Goal: Task Accomplishment & Management: Use online tool/utility

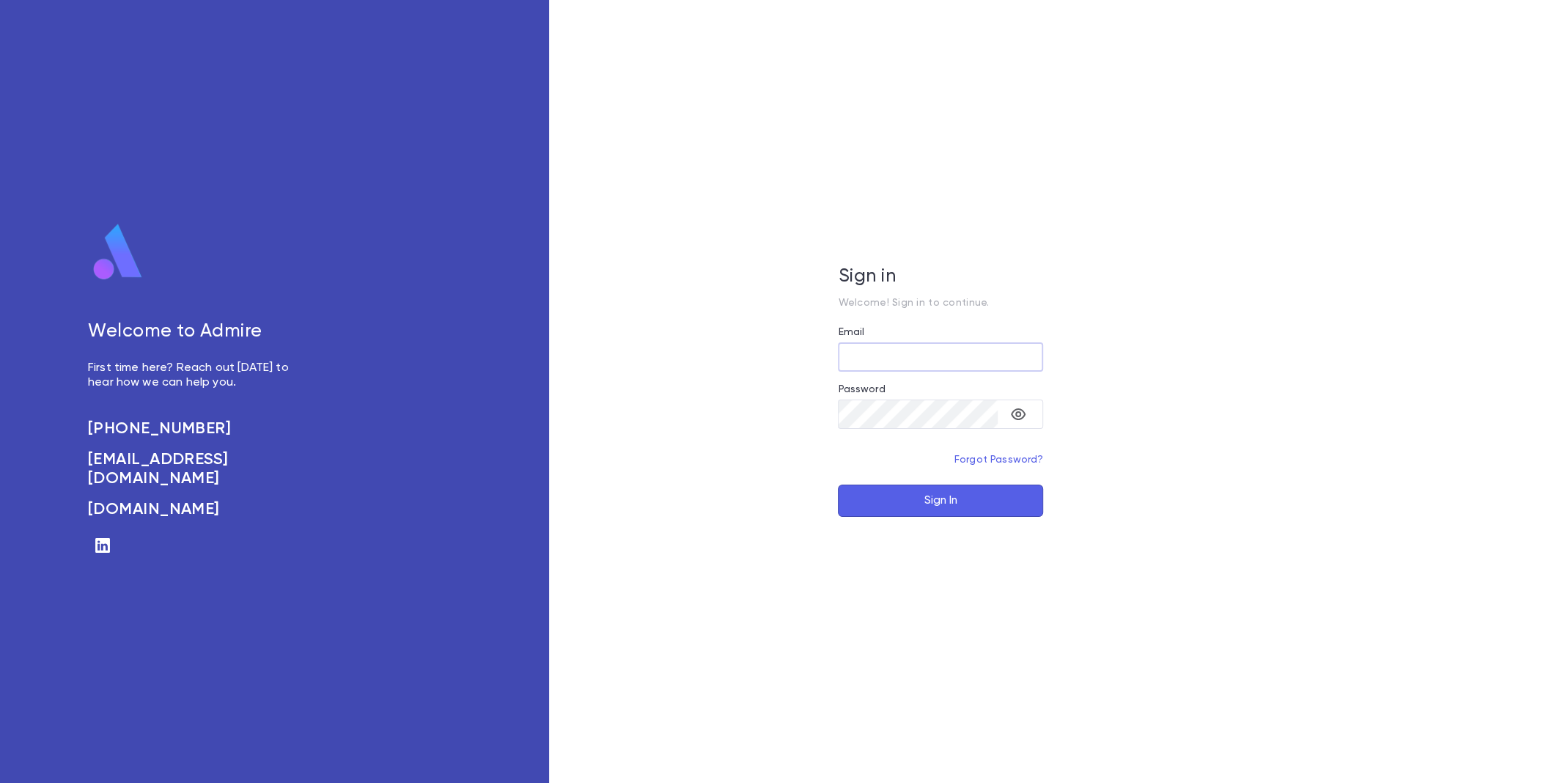
type input "**********"
click at [947, 504] on button "Sign In" at bounding box center [940, 501] width 205 height 32
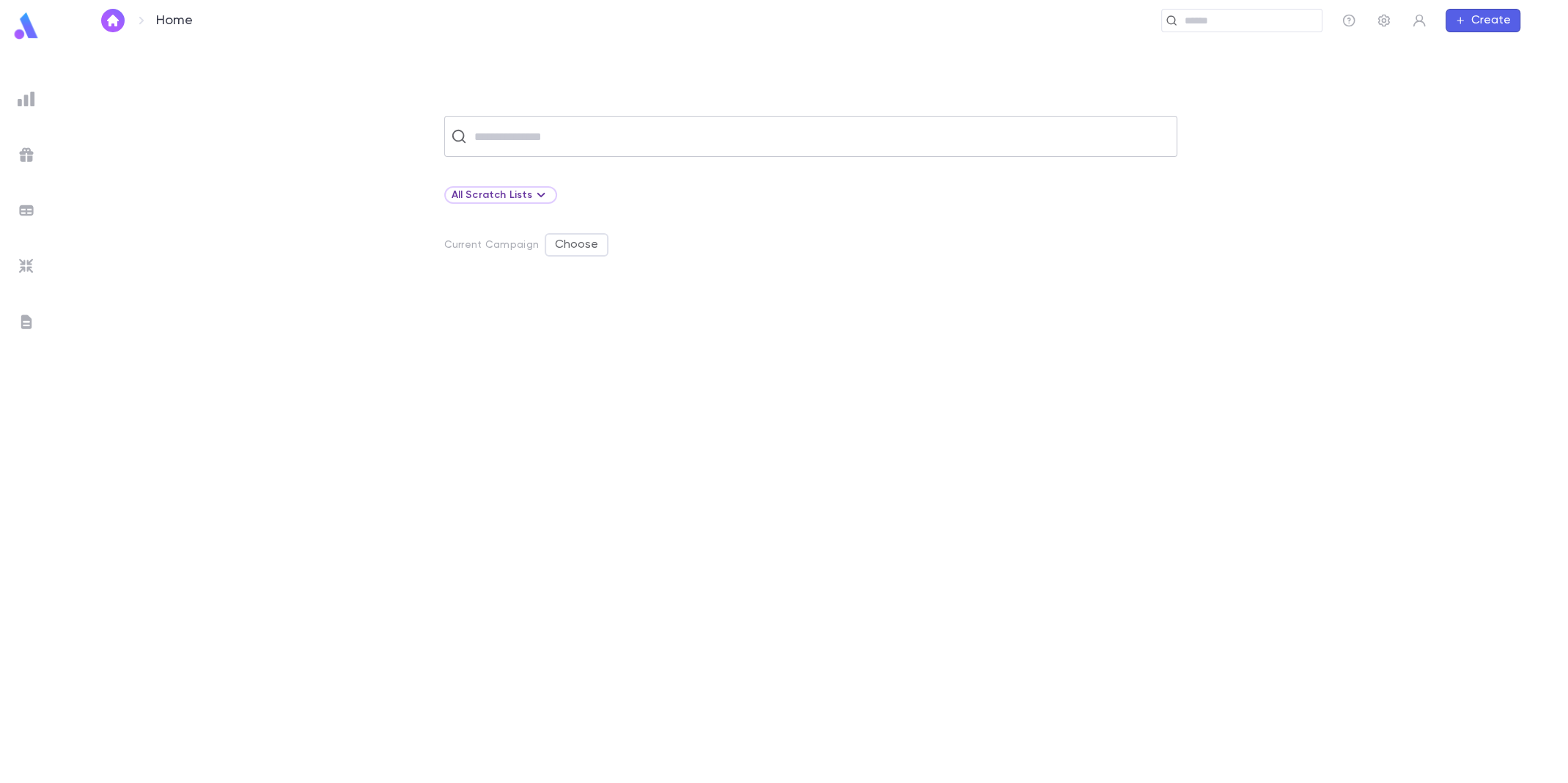
click at [536, 131] on input "text" at bounding box center [820, 136] width 701 height 28
click at [1377, 28] on button "button" at bounding box center [1383, 20] width 23 height 23
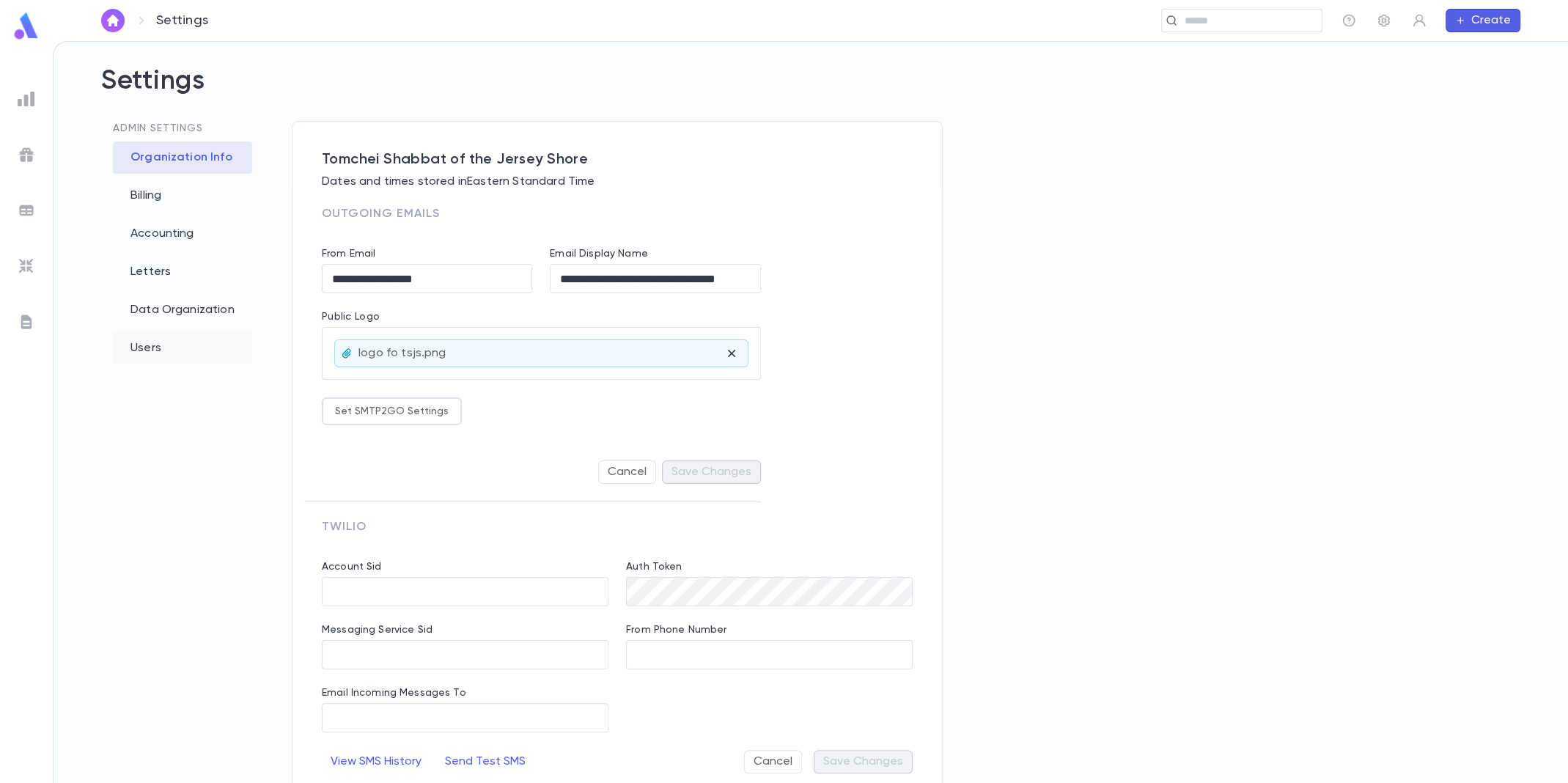
type input "**********"
click at [141, 262] on div "Letters" at bounding box center [183, 272] width 139 height 32
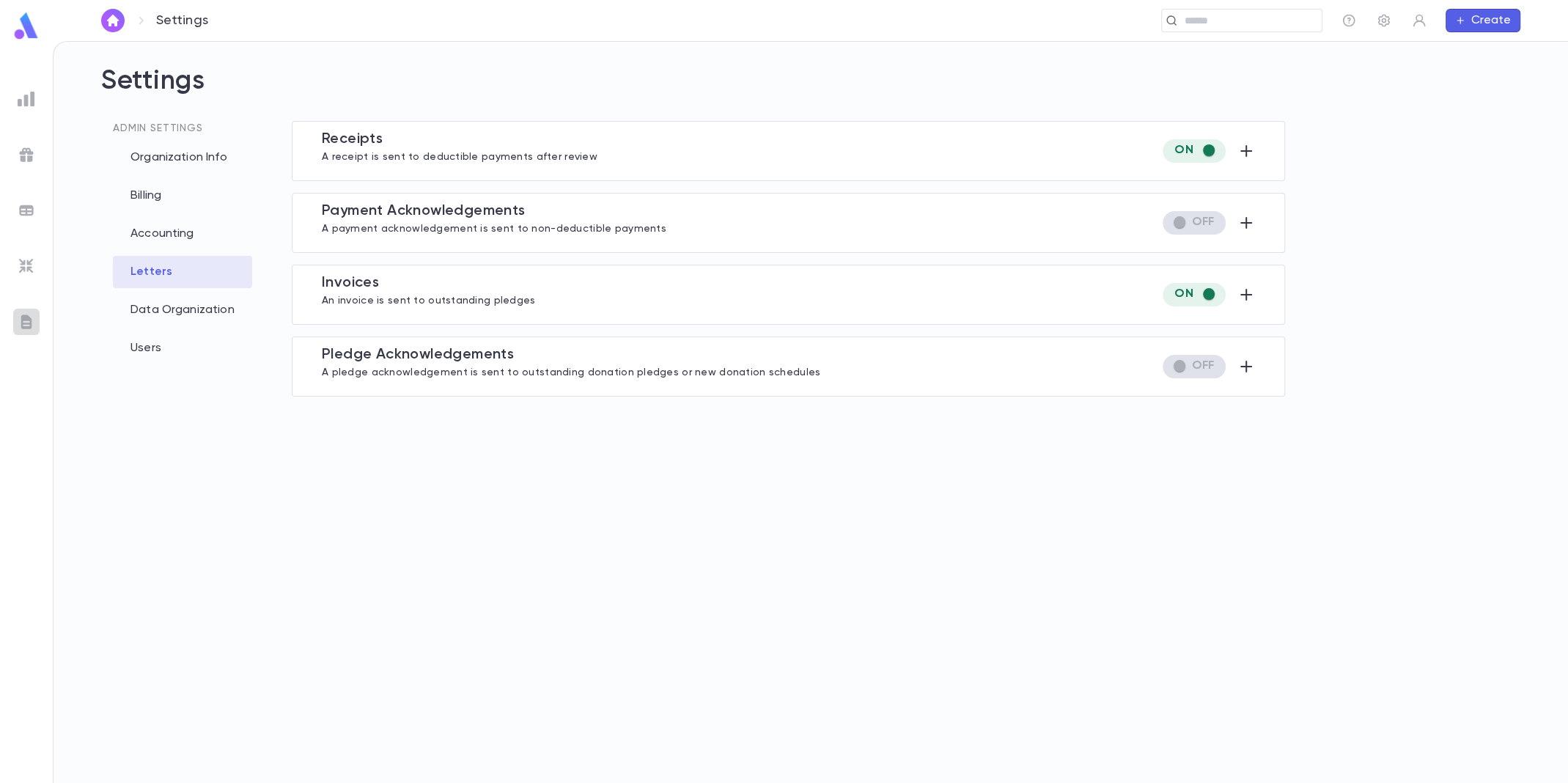
click at [18, 324] on img at bounding box center [27, 322] width 18 height 18
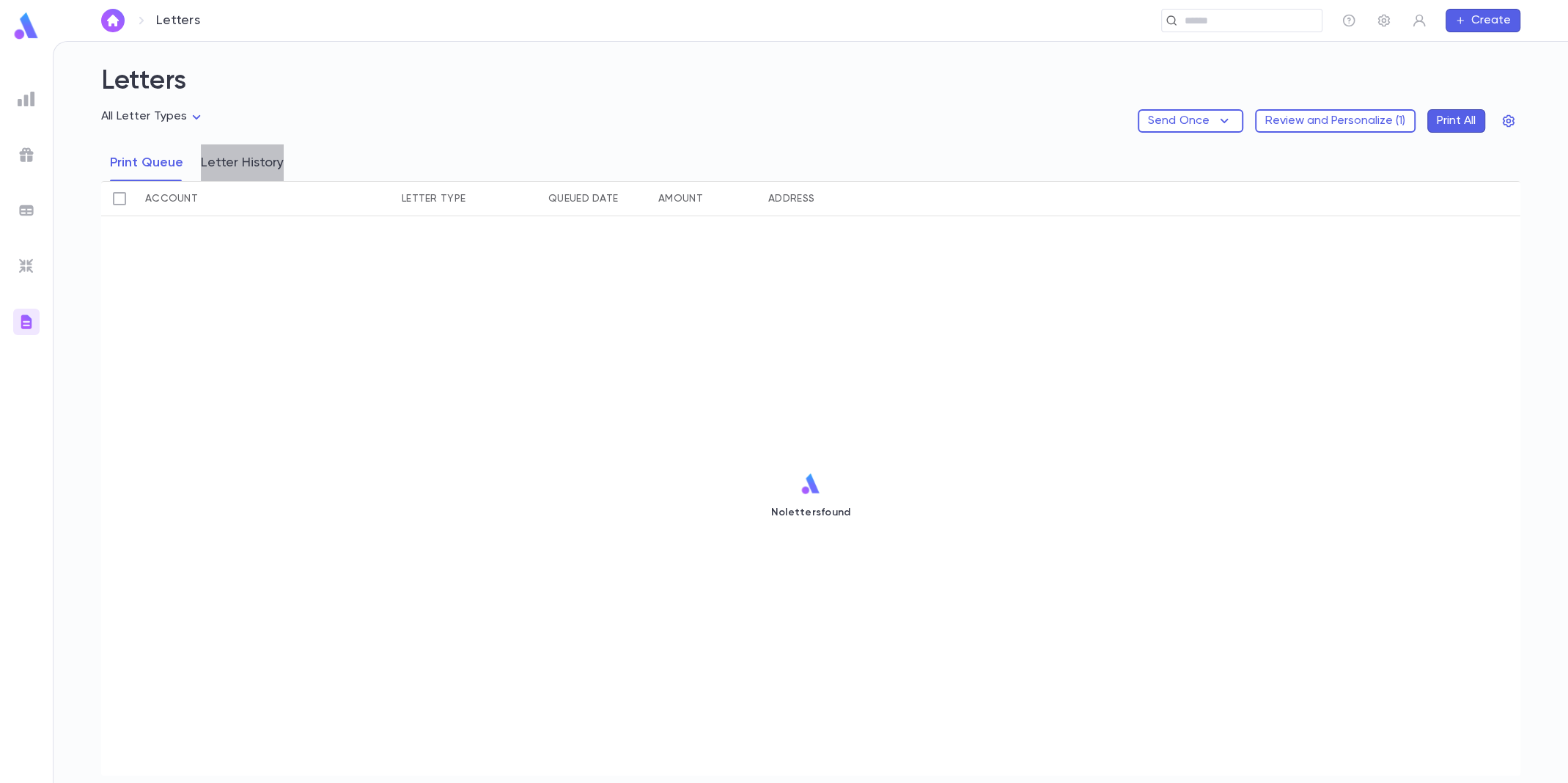
click at [244, 172] on button "Letter History" at bounding box center [242, 162] width 83 height 37
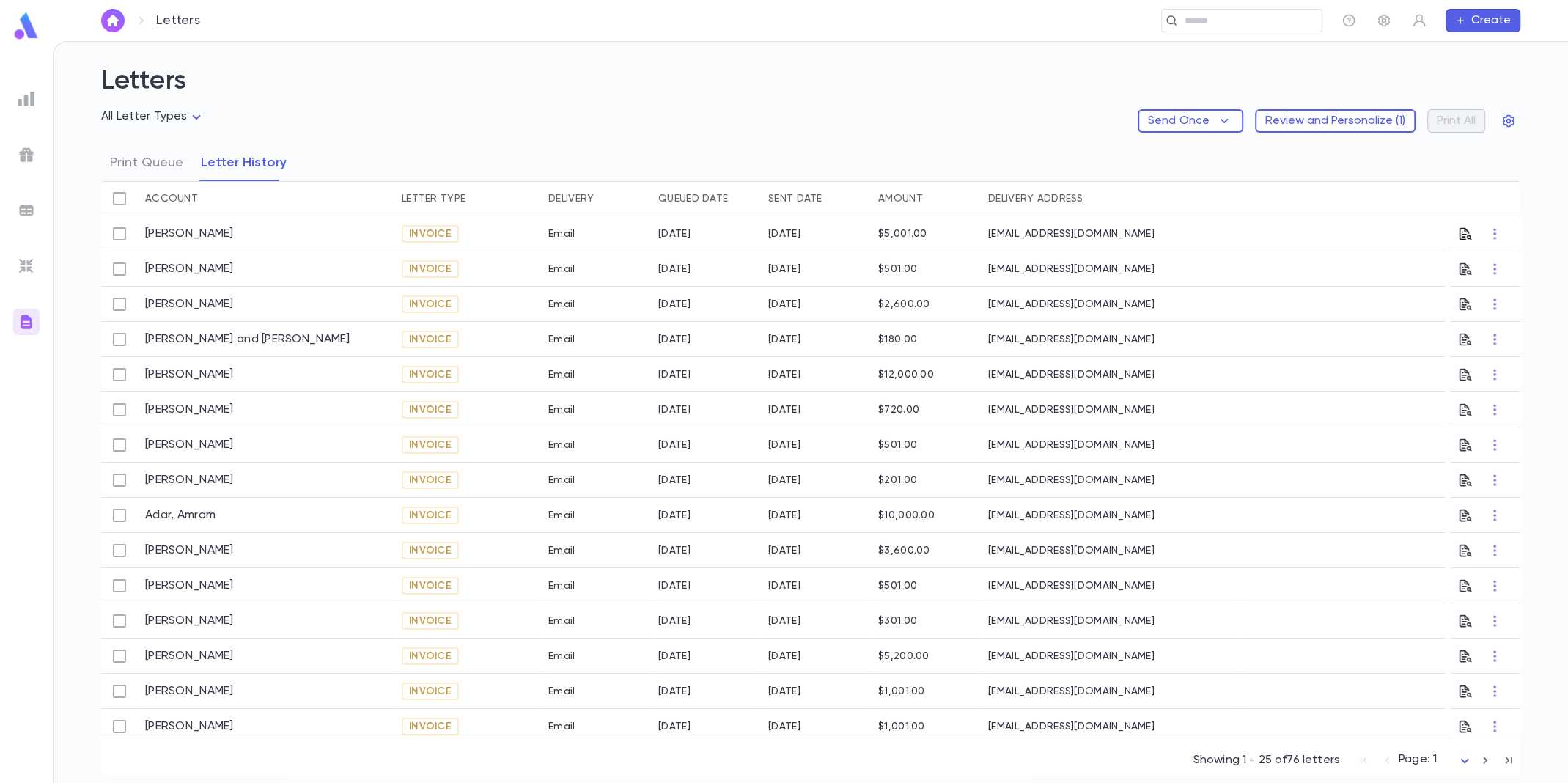
click at [1463, 234] on icon "button" at bounding box center [1466, 234] width 15 height 15
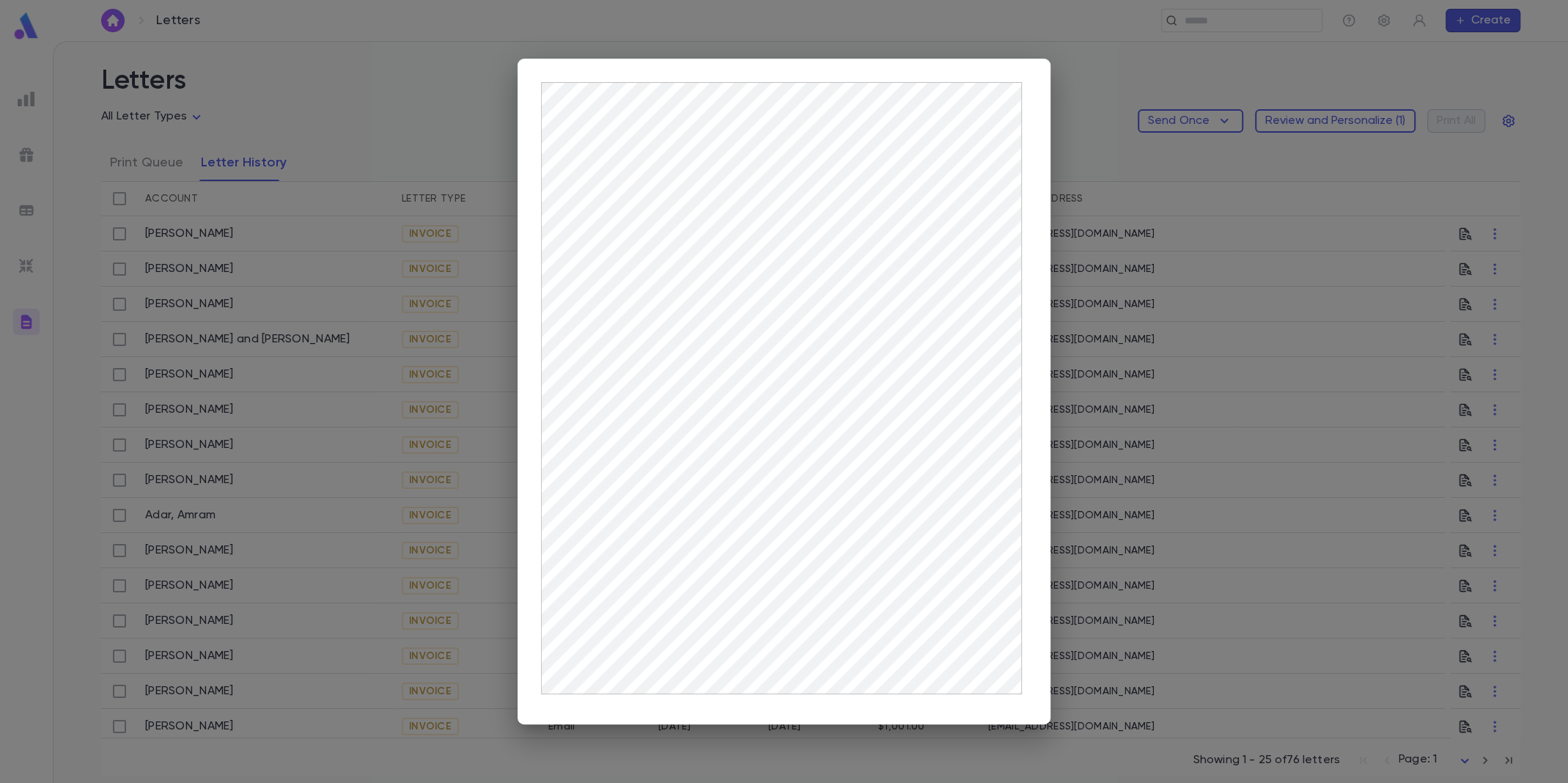
drag, startPoint x: 365, startPoint y: 236, endPoint x: 196, endPoint y: 247, distance: 169.4
click at [365, 236] on div at bounding box center [784, 392] width 1568 height 783
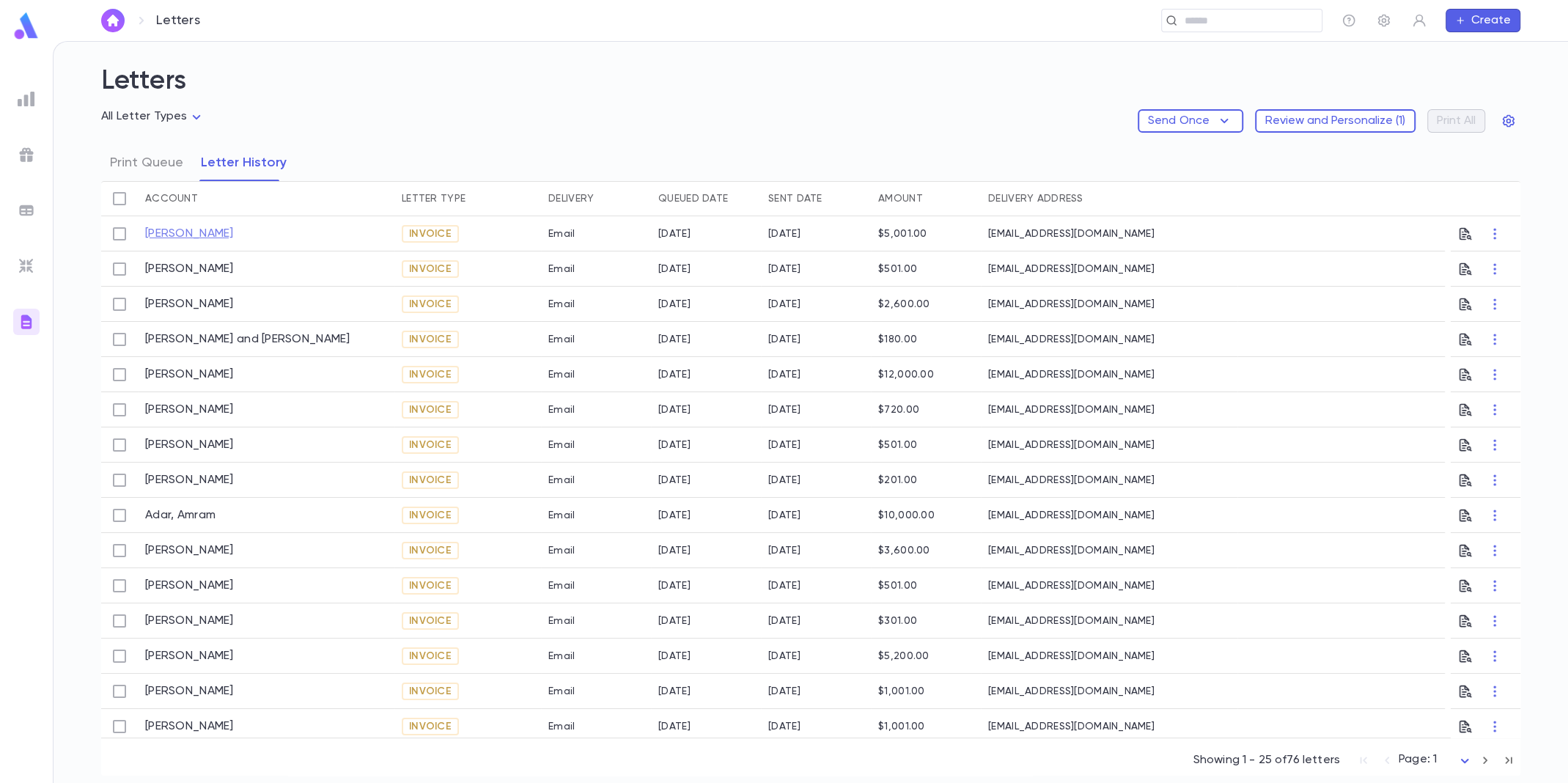
click at [183, 236] on link "[PERSON_NAME]" at bounding box center [189, 234] width 89 height 15
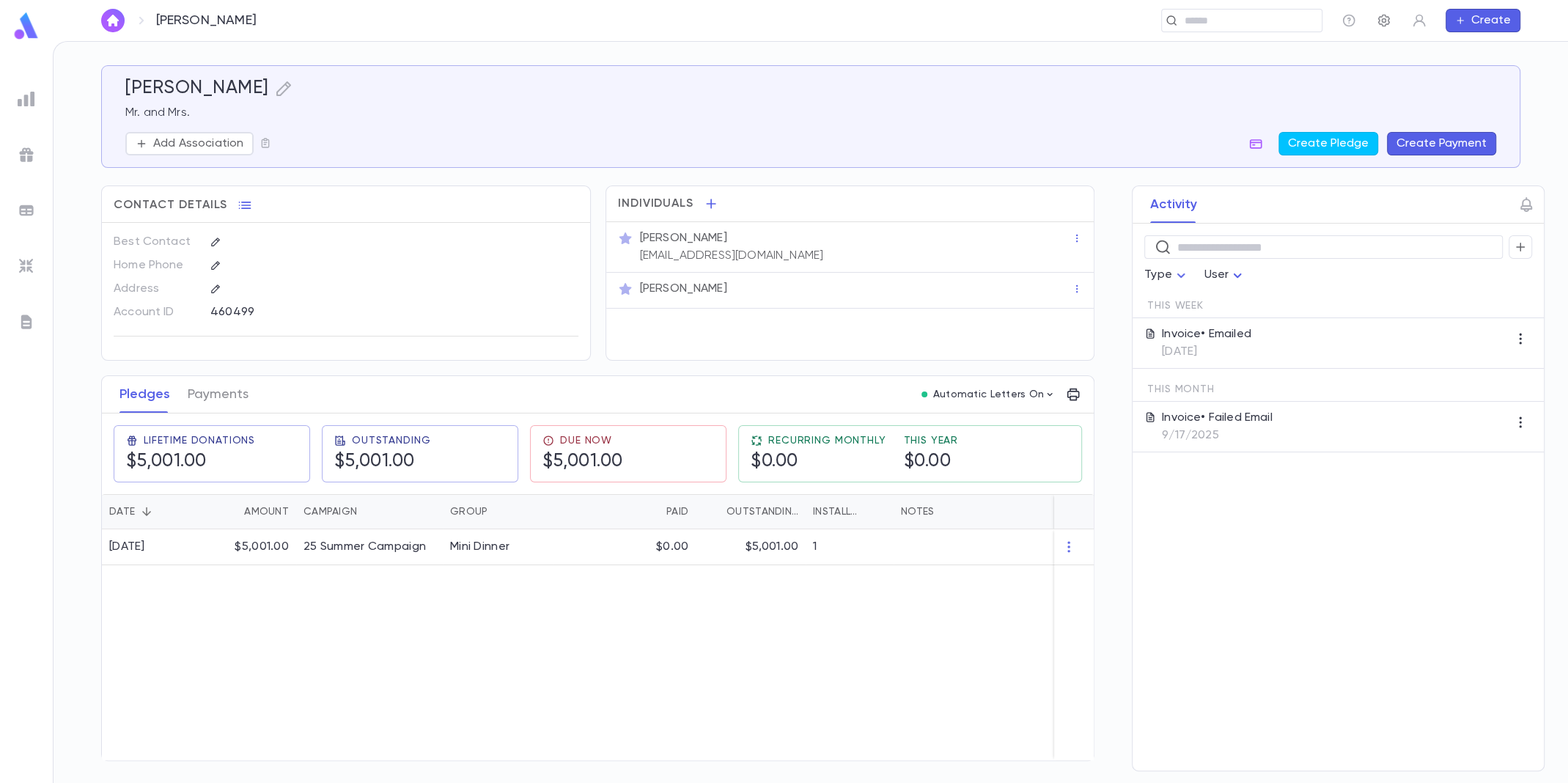
click at [1377, 22] on icon "button" at bounding box center [1383, 21] width 12 height 13
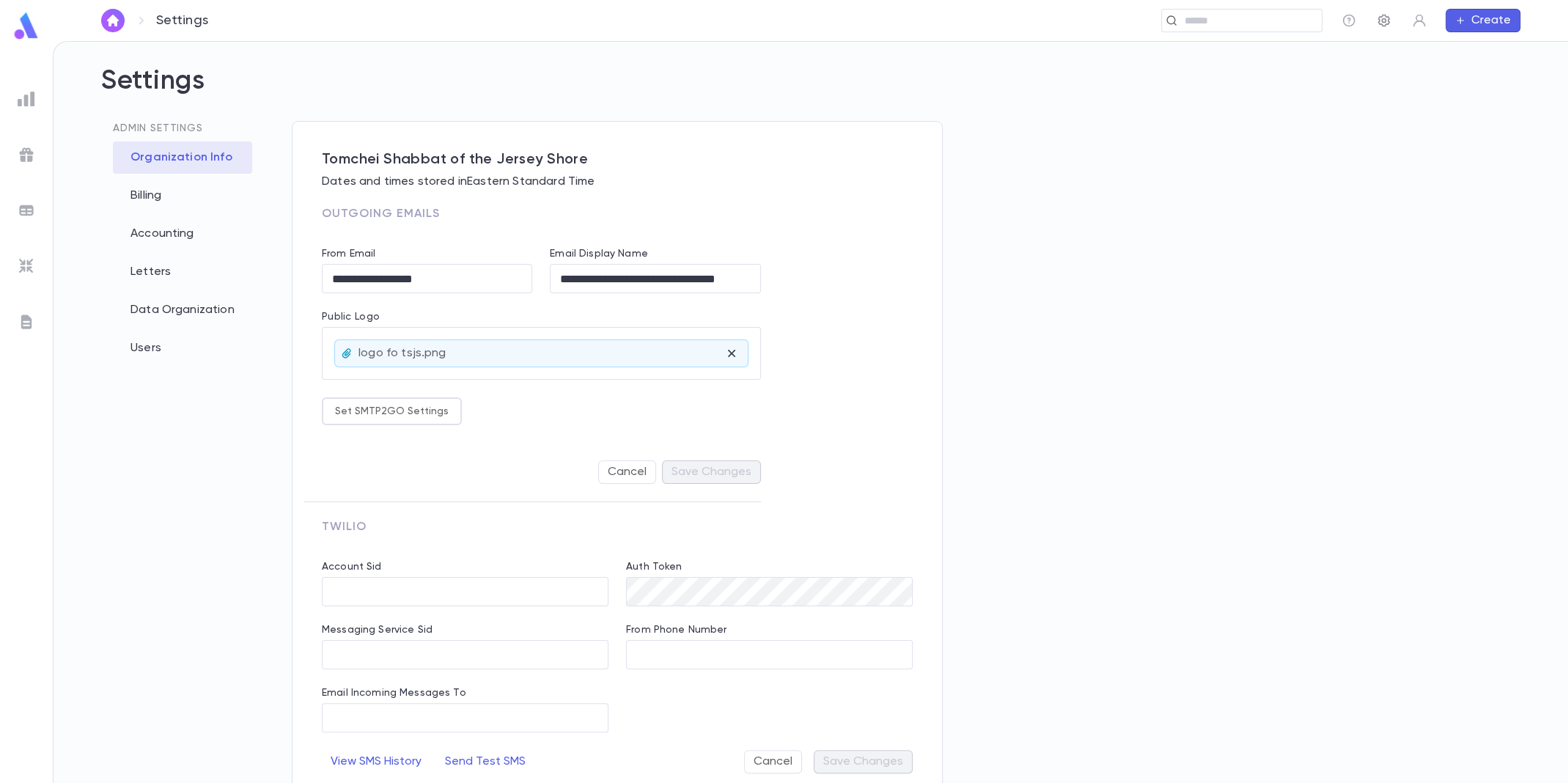
type input "**********"
click at [178, 285] on div "Letters" at bounding box center [183, 272] width 139 height 32
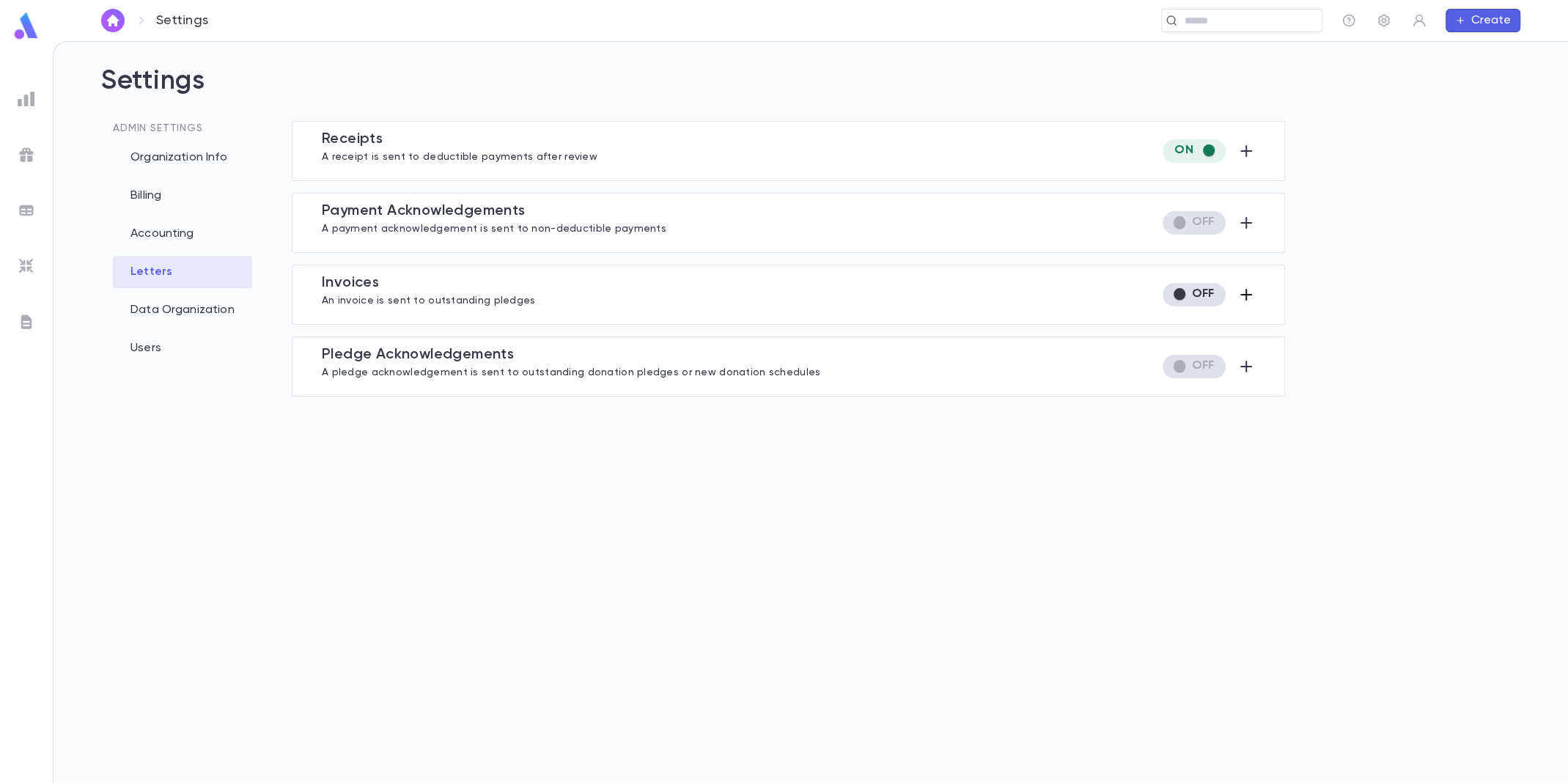
click at [1241, 293] on icon "button" at bounding box center [1246, 295] width 12 height 12
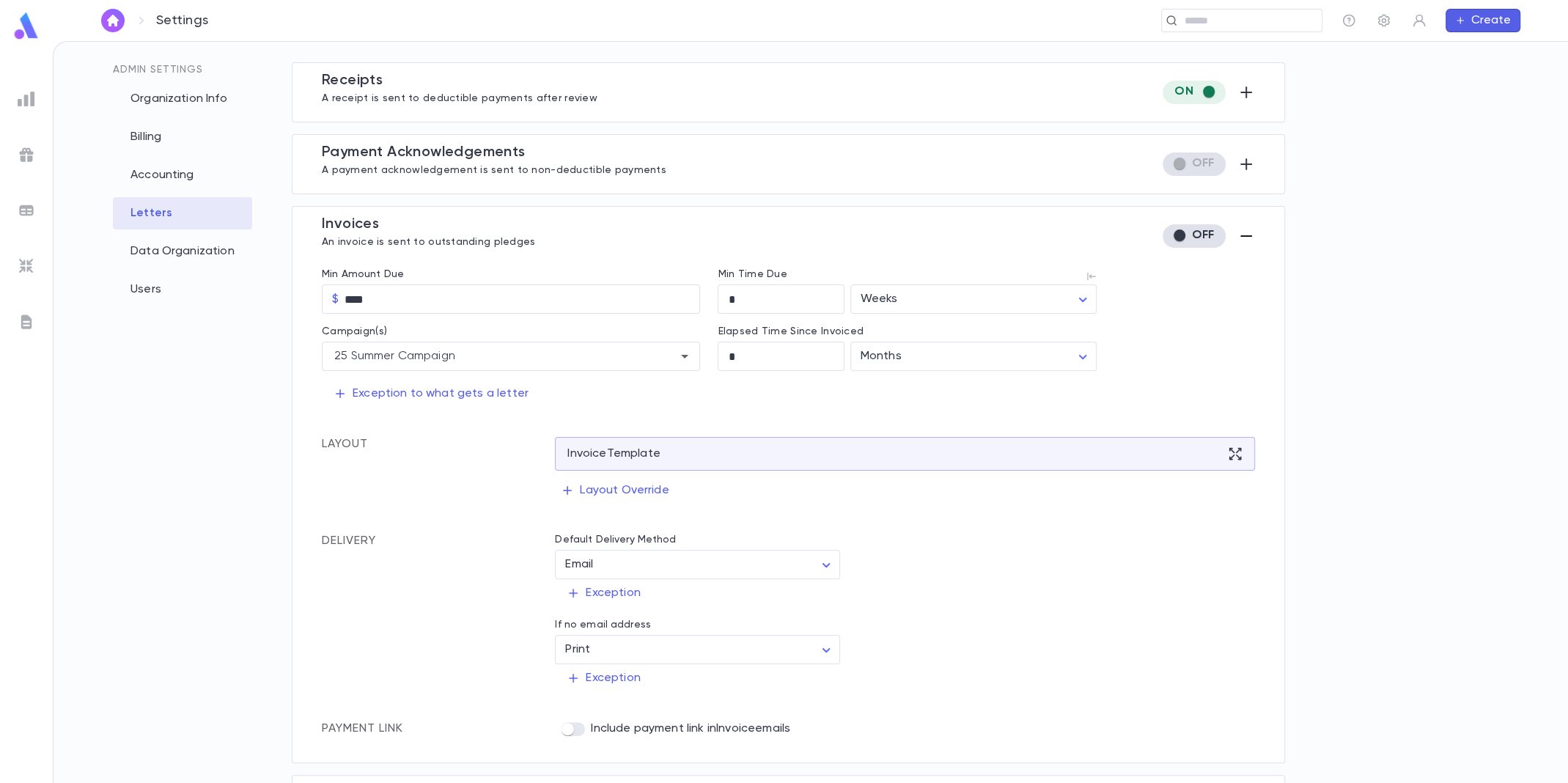
scroll to position [109, 0]
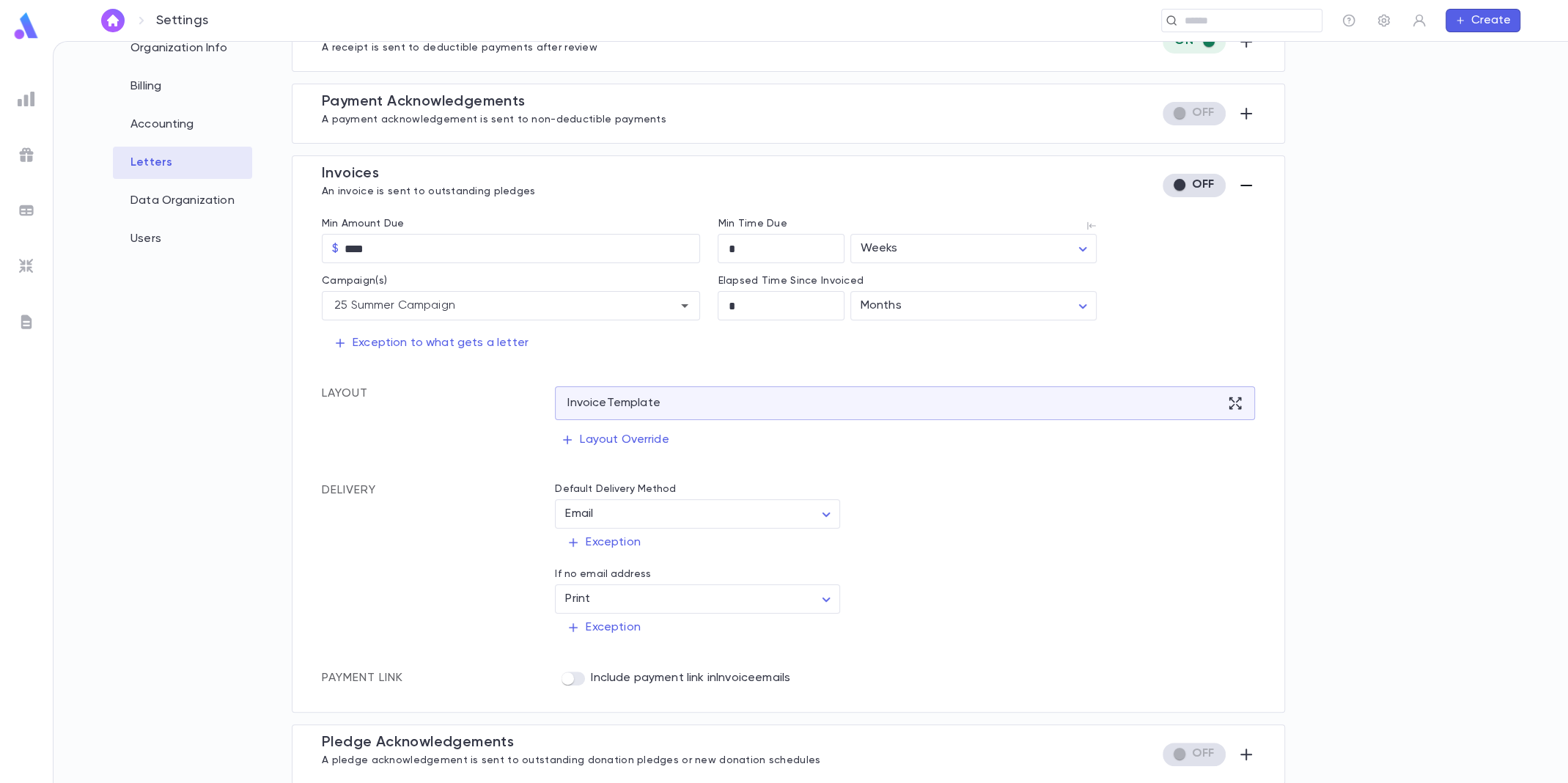
click at [189, 446] on div "Admin Settings Organization Info Billing Accounting Letters Data Organization U…" at bounding box center [184, 371] width 167 height 718
click at [1543, 235] on div "Settings Admin Settings Organization Info Billing Accounting Letters Data Organ…" at bounding box center [810, 412] width 1515 height 743
click at [1445, 416] on div "Admin Settings Organization Info Billing Accounting Letters Data Organization U…" at bounding box center [810, 371] width 1419 height 718
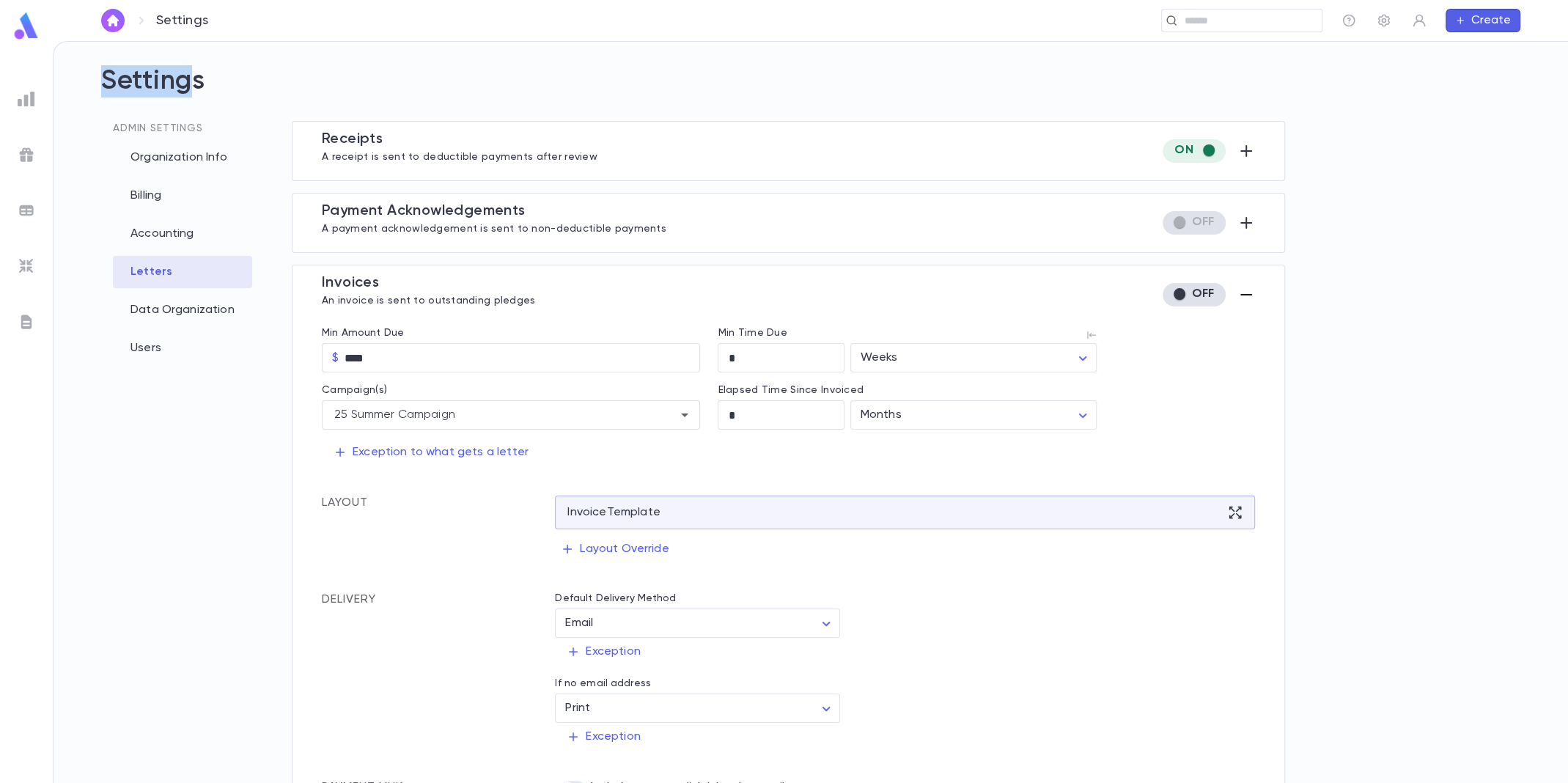
drag, startPoint x: 99, startPoint y: 81, endPoint x: 191, endPoint y: 87, distance: 92.2
click at [191, 87] on div "Settings Admin Settings Organization Info Billing Accounting Letters Data Organ…" at bounding box center [811, 412] width 1466 height 742
click at [191, 87] on h2 "Settings" at bounding box center [810, 93] width 1419 height 55
click at [1244, 299] on icon "button" at bounding box center [1246, 295] width 18 height 18
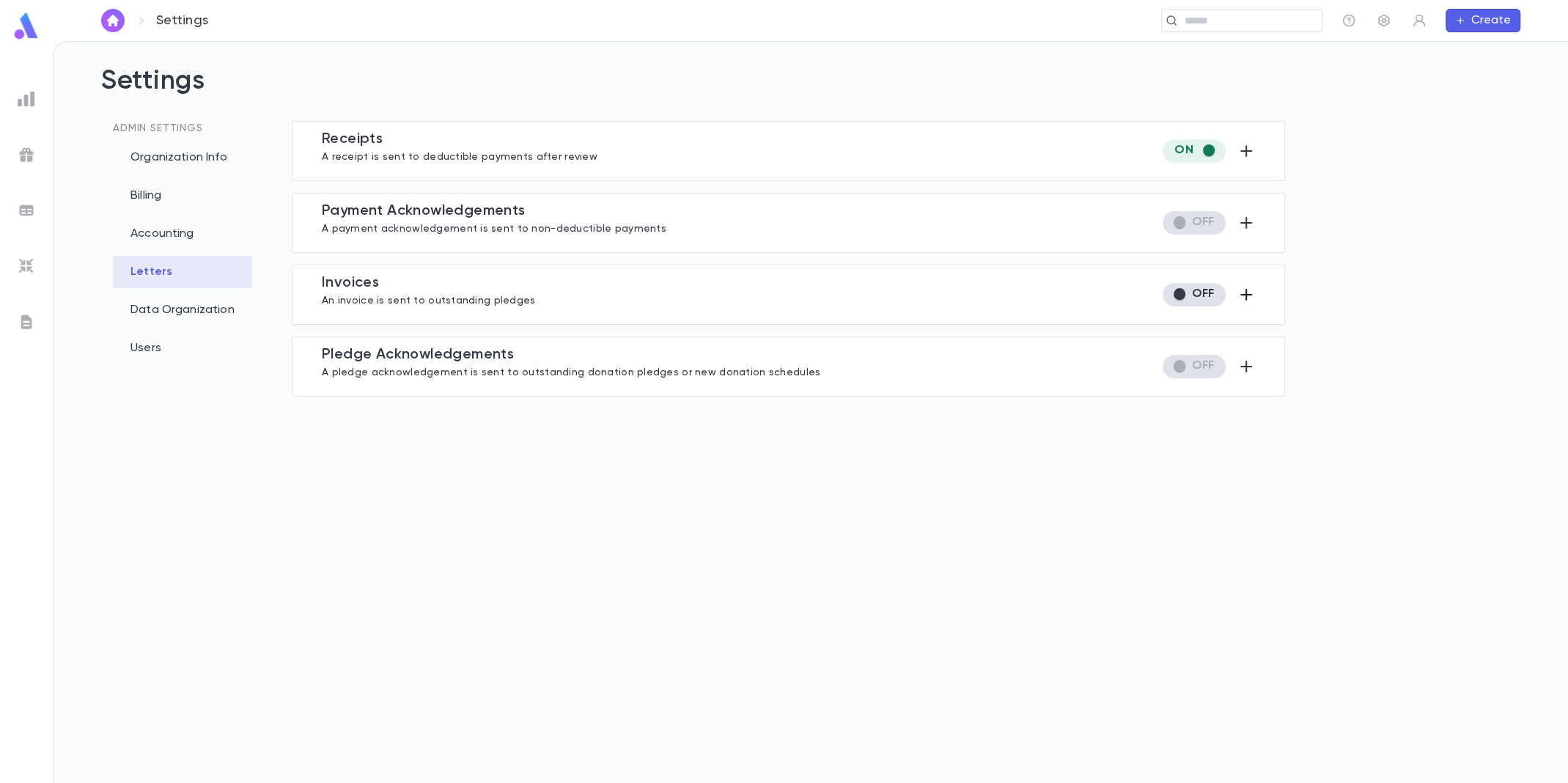
click at [25, 319] on img at bounding box center [27, 322] width 18 height 18
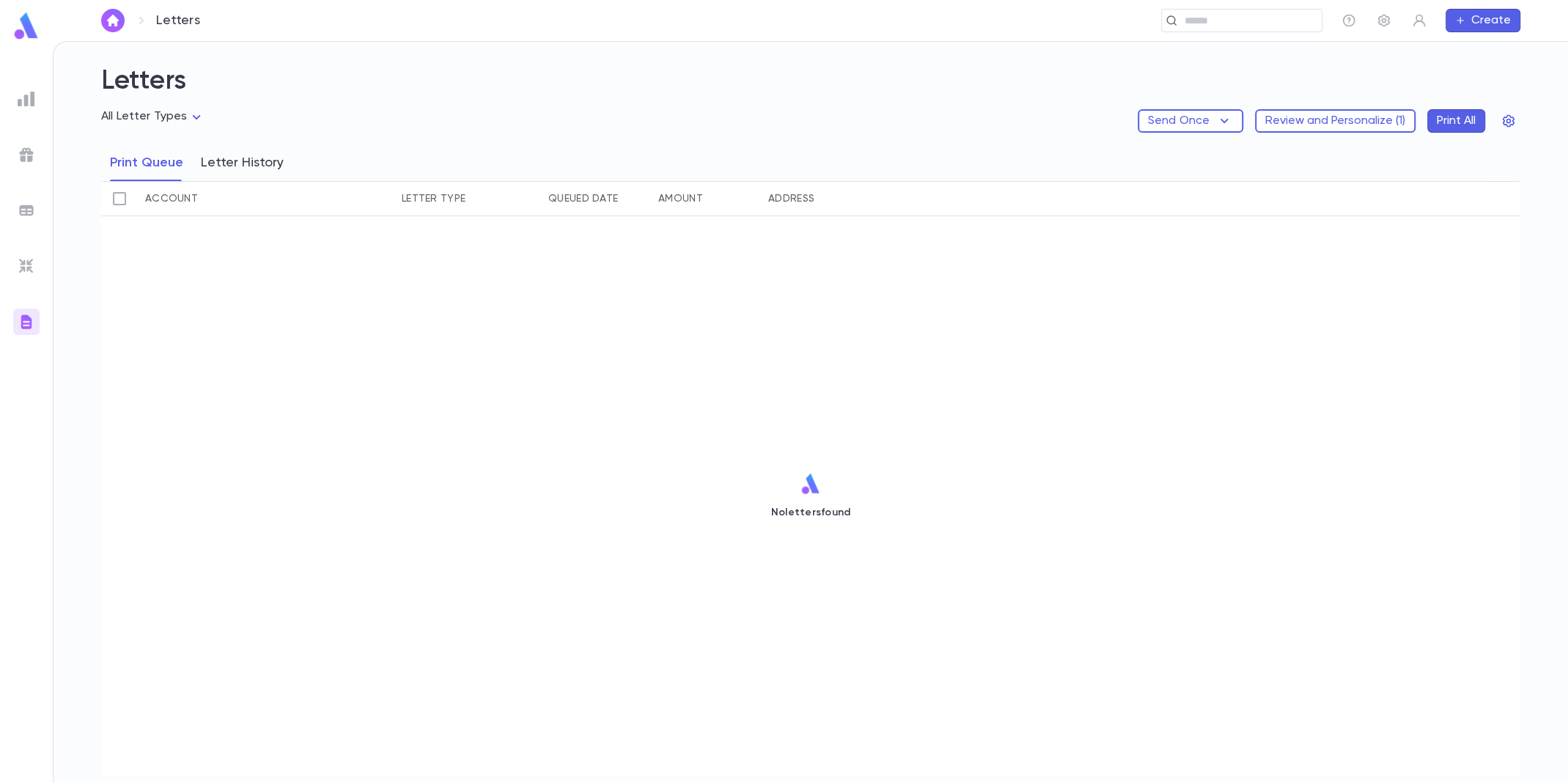
click at [251, 159] on button "Letter History" at bounding box center [242, 162] width 83 height 37
click at [1425, 761] on body "Letters ​ Create Letters All Letter Types Send Once Review and Personalize ( 1 …" at bounding box center [784, 412] width 1568 height 743
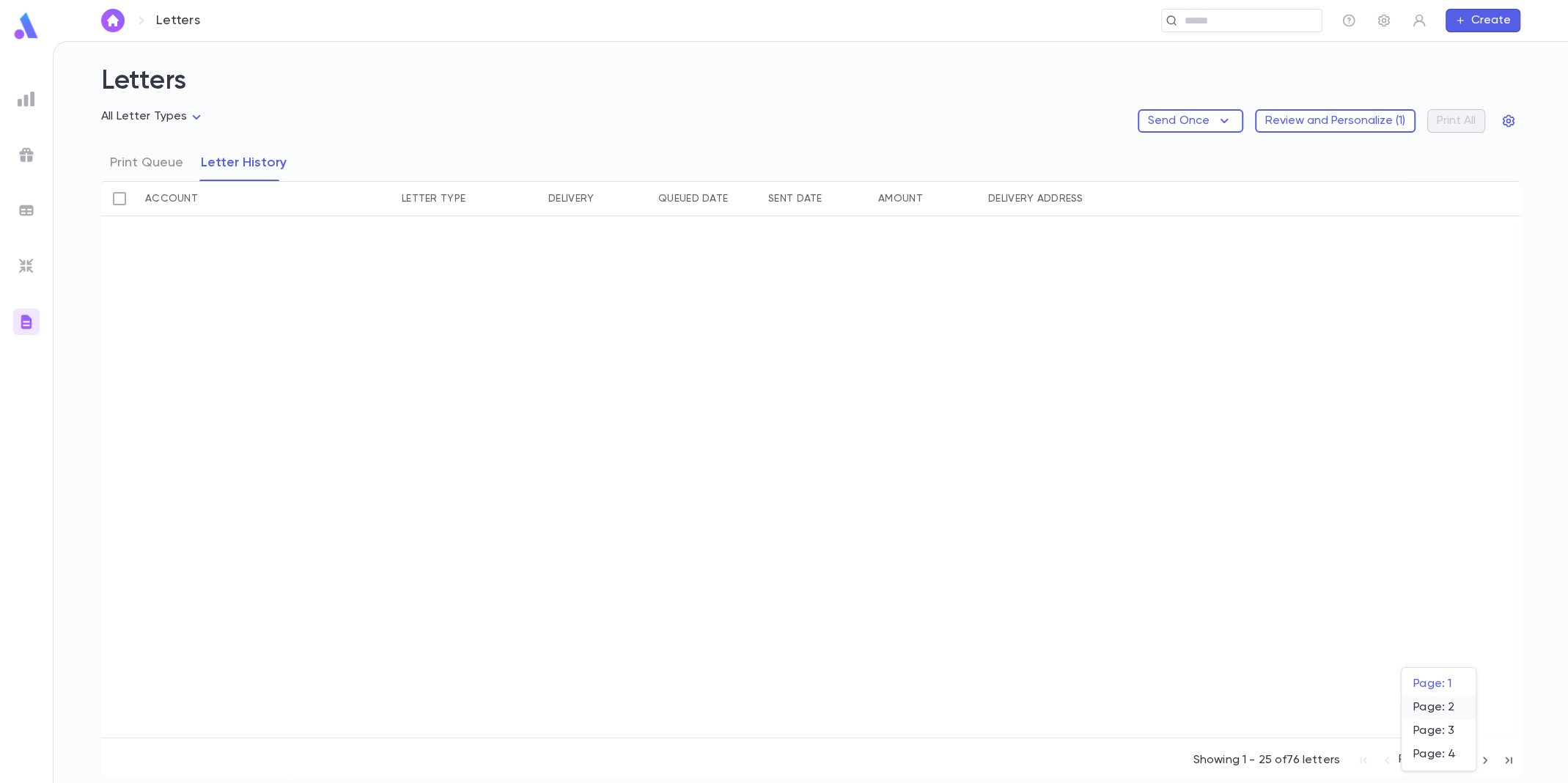
click at [1433, 710] on span "Page: 2" at bounding box center [1439, 708] width 51 height 15
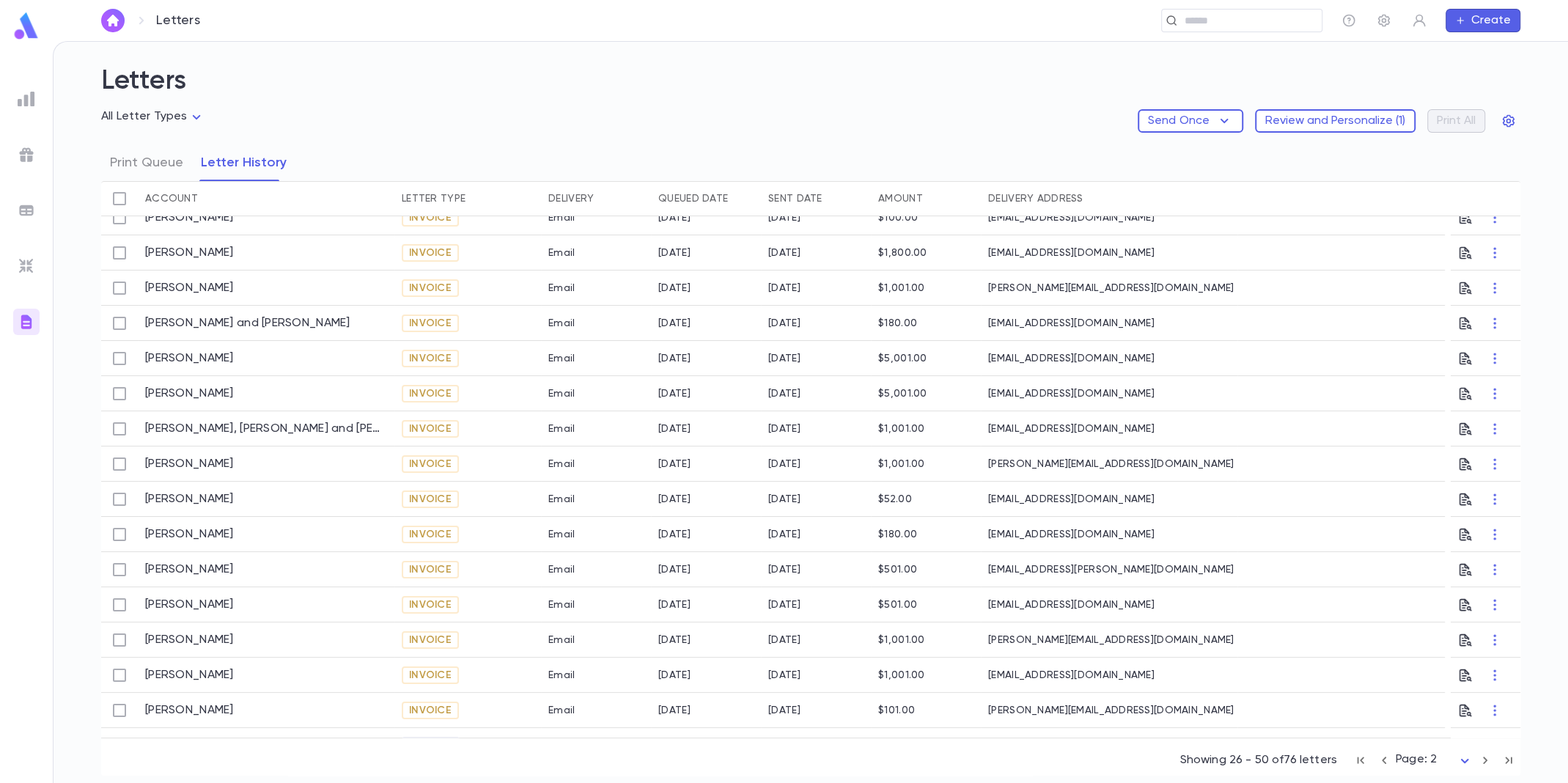
scroll to position [73, 0]
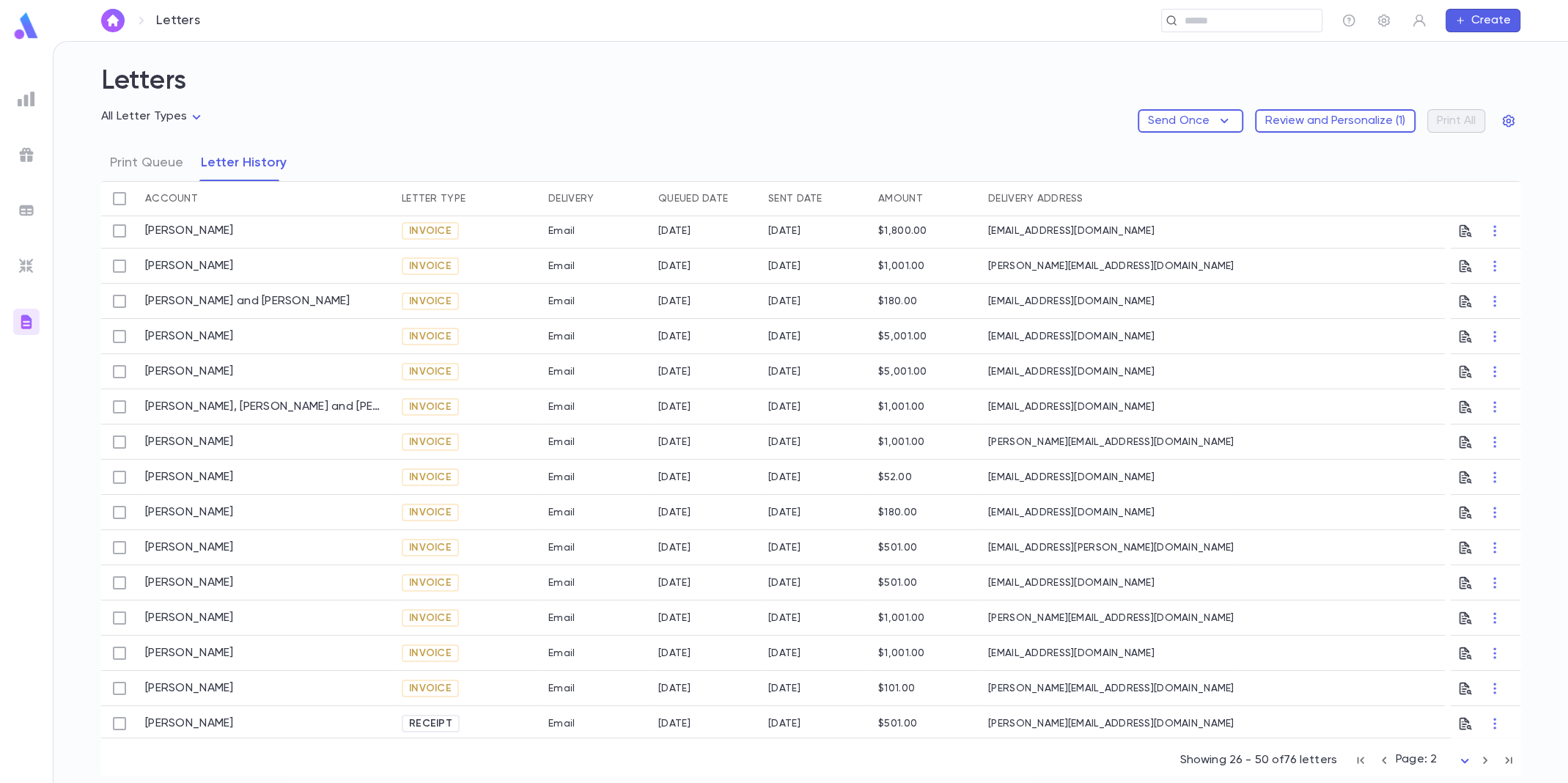
click at [162, 128] on body "Letters ​ Create Letters All Letter Types Send Once Review and Personalize ( 1 …" at bounding box center [784, 412] width 1568 height 743
click at [129, 212] on span "Invoices" at bounding box center [155, 215] width 162 height 15
type input "*******"
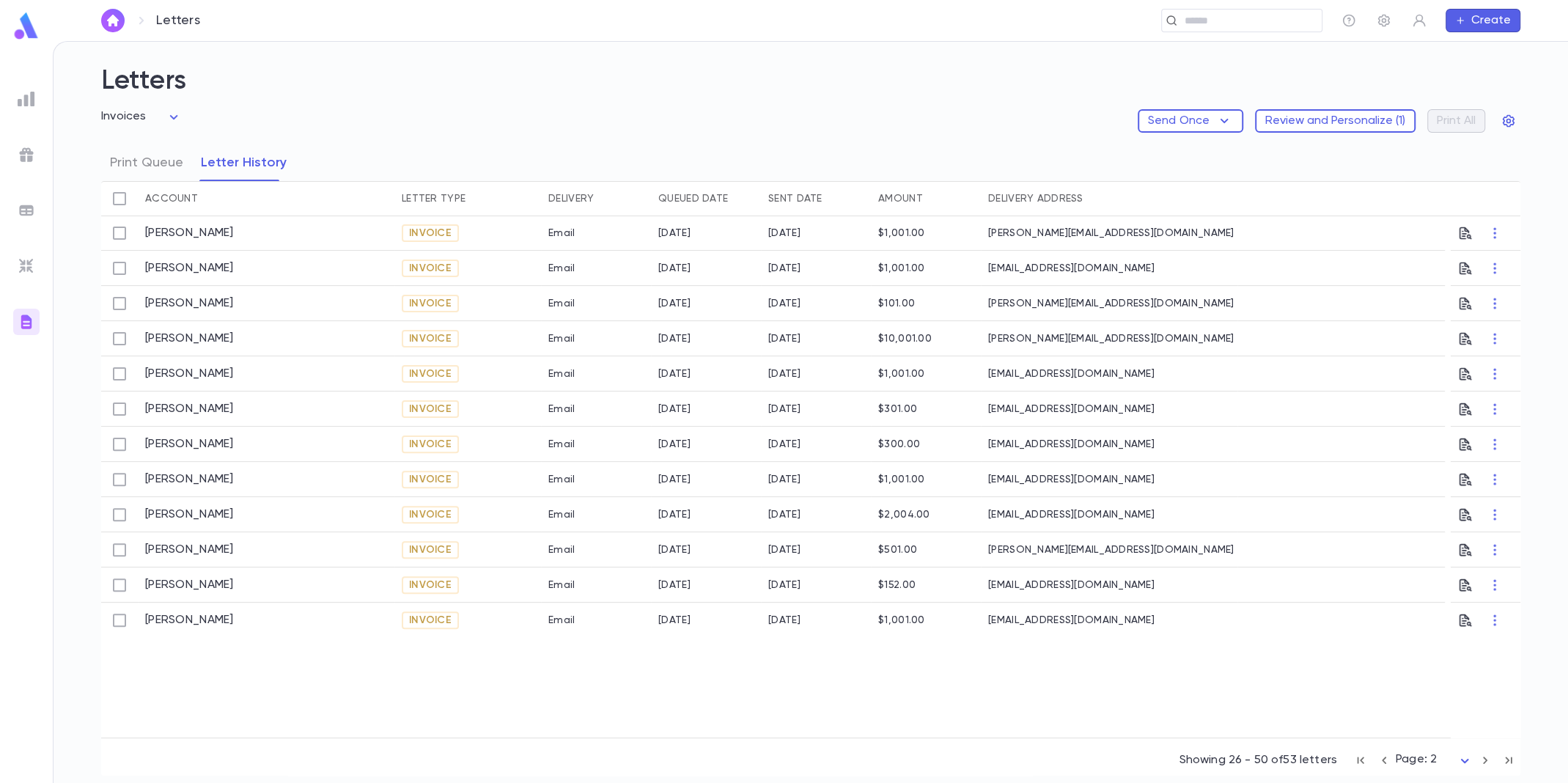
scroll to position [534, 0]
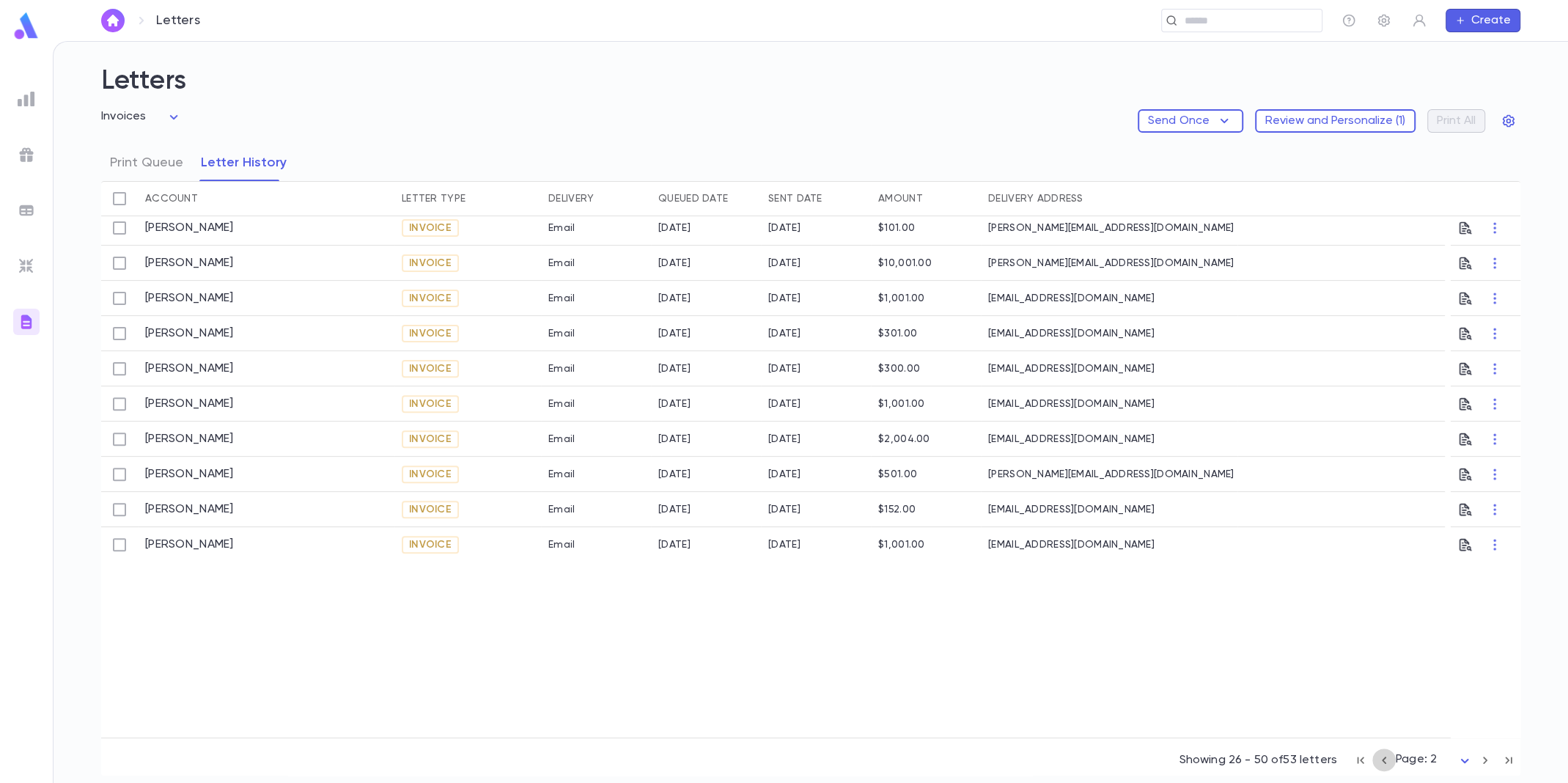
click at [1385, 758] on icon "button" at bounding box center [1384, 761] width 16 height 18
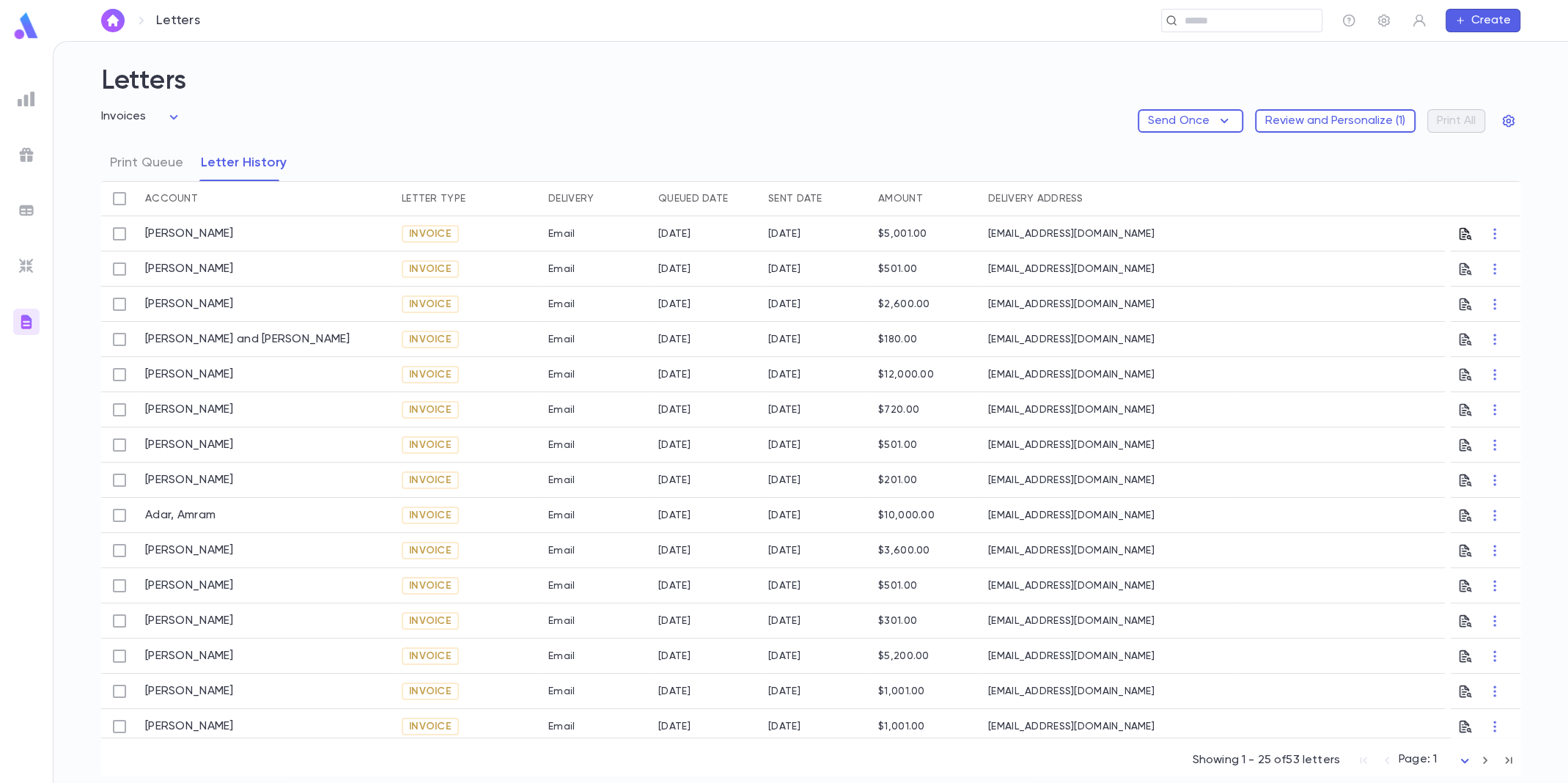
click at [1458, 231] on icon "button" at bounding box center [1466, 234] width 15 height 15
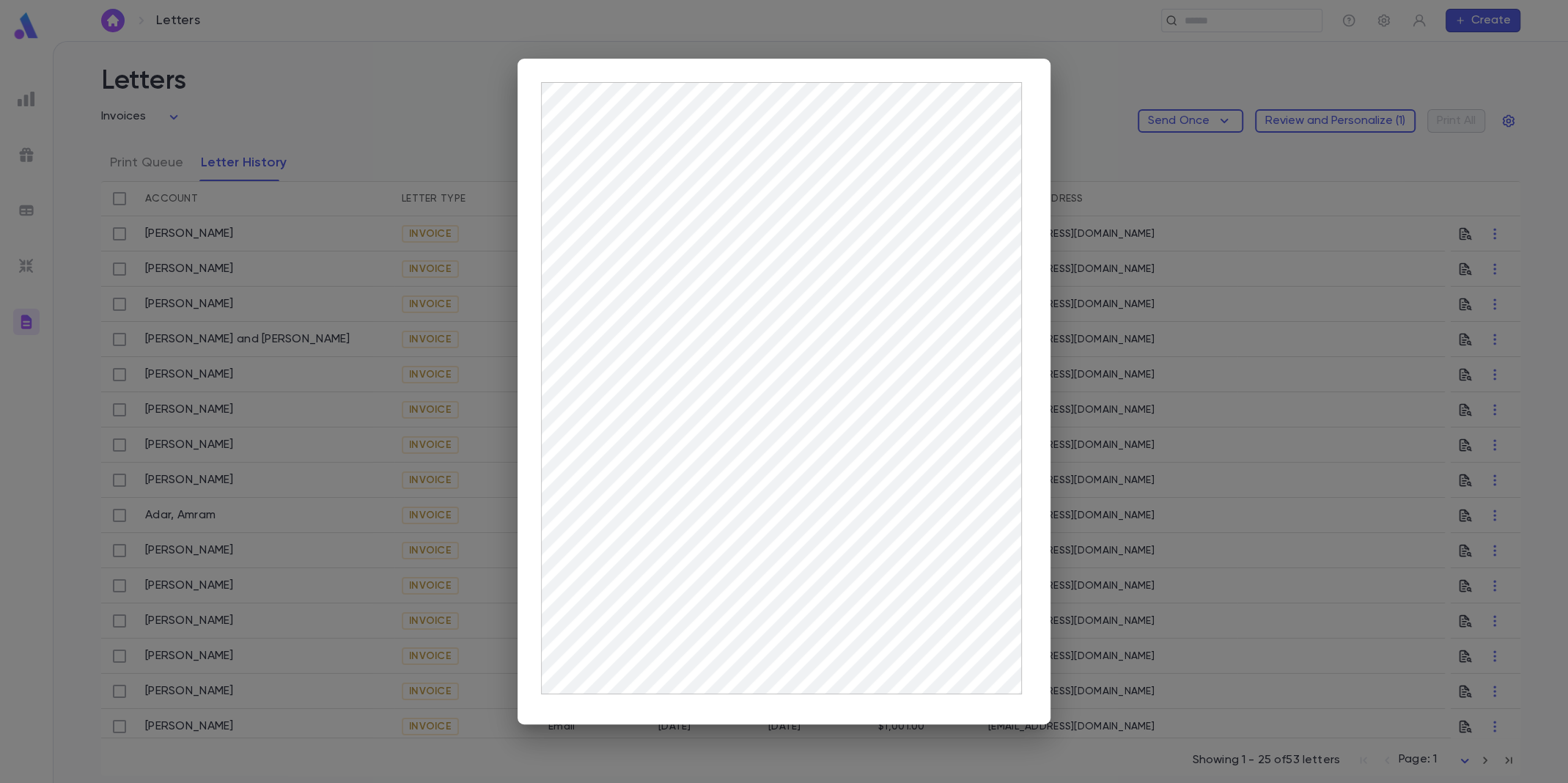
click at [1159, 219] on div at bounding box center [784, 392] width 1568 height 783
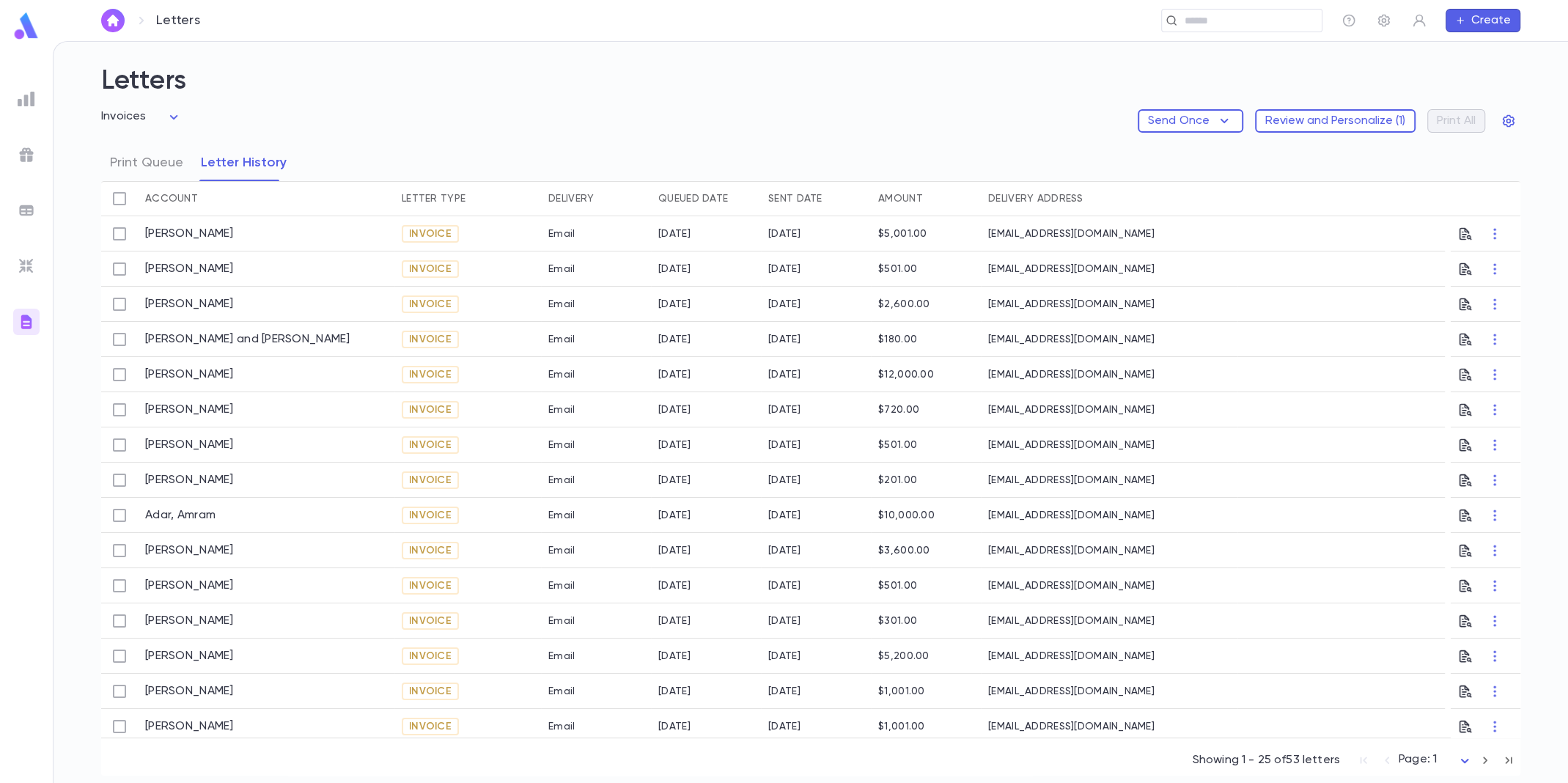
click at [25, 93] on img at bounding box center [27, 100] width 18 height 18
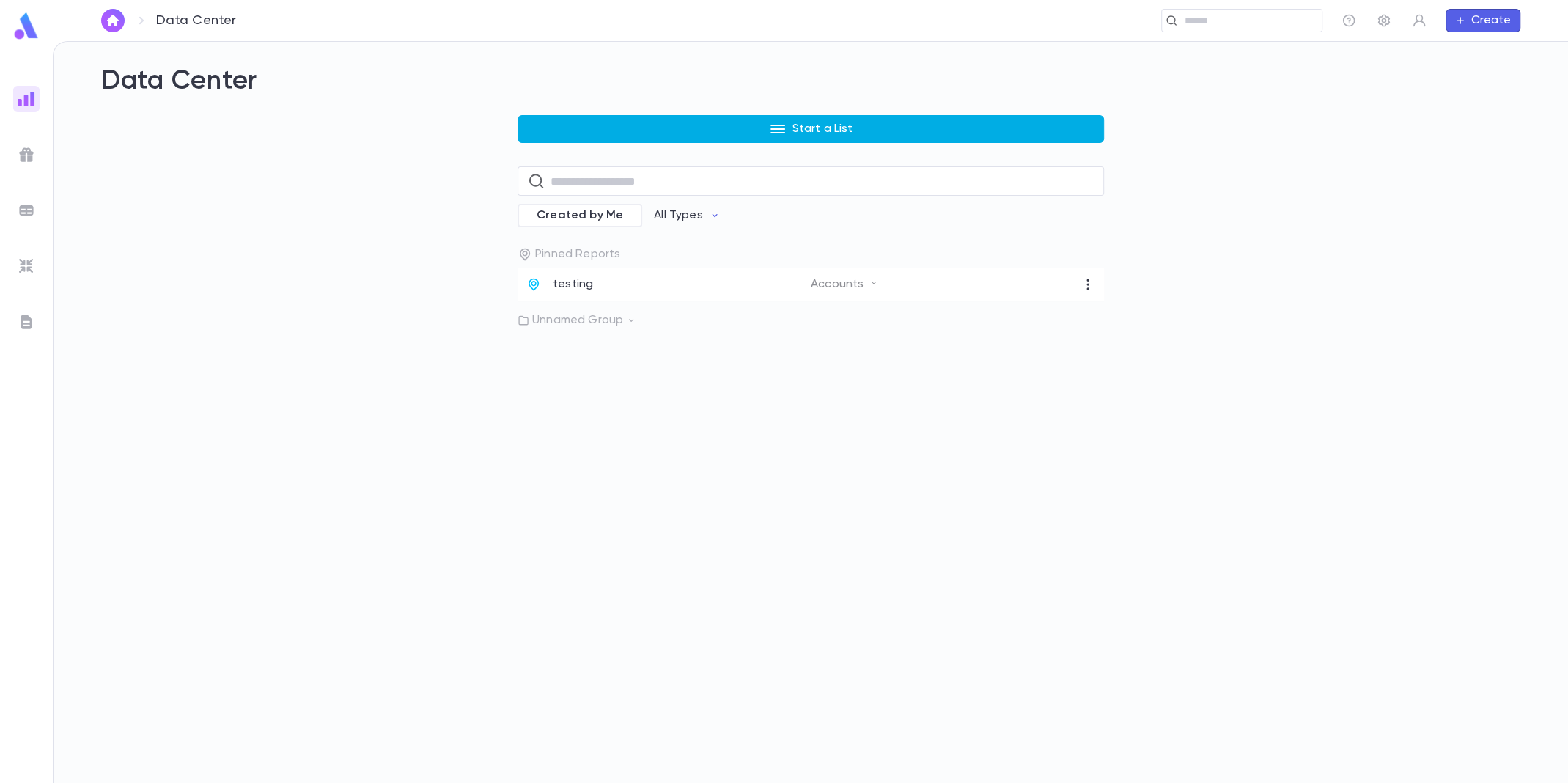
click at [833, 139] on button "Start a List" at bounding box center [811, 129] width 587 height 28
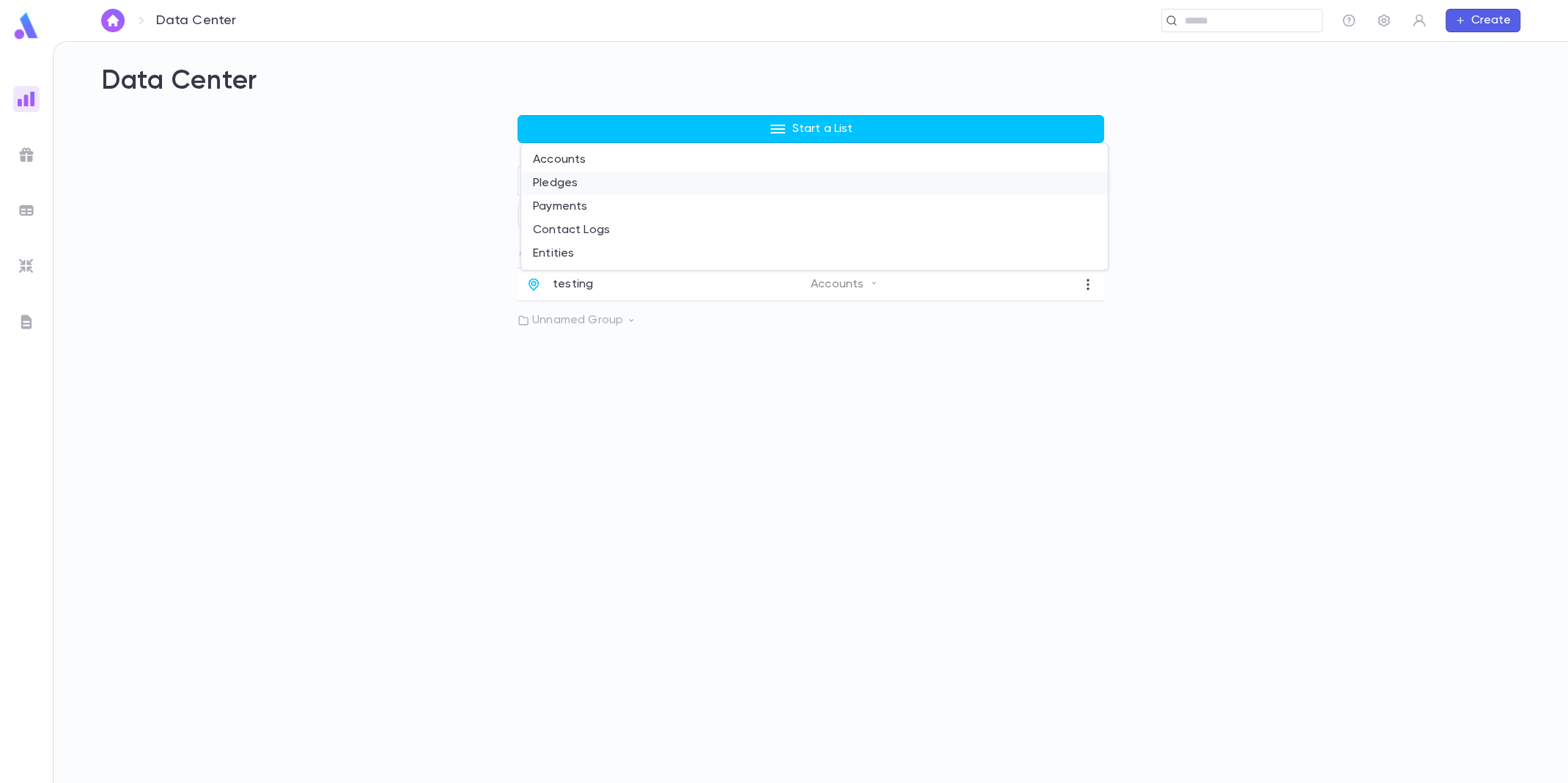
click at [652, 189] on li "Pledges" at bounding box center [815, 183] width 587 height 23
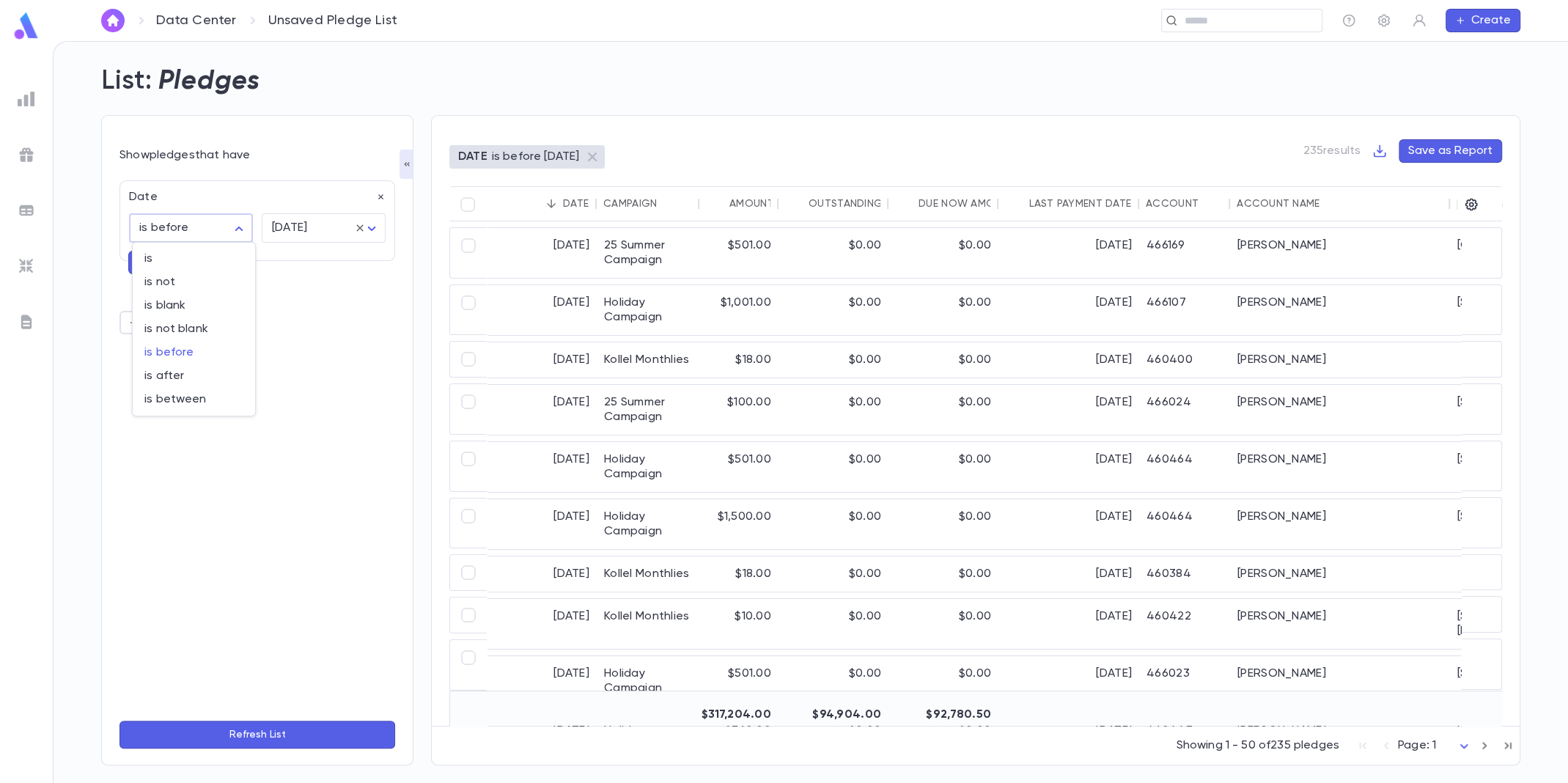
click at [203, 223] on body "Data Center Unsaved Pledge List ​ Create List: Pledges Show pledges that have D…" at bounding box center [784, 412] width 1568 height 743
click at [204, 223] on div at bounding box center [784, 392] width 1568 height 783
click at [129, 263] on button "button" at bounding box center [139, 262] width 23 height 23
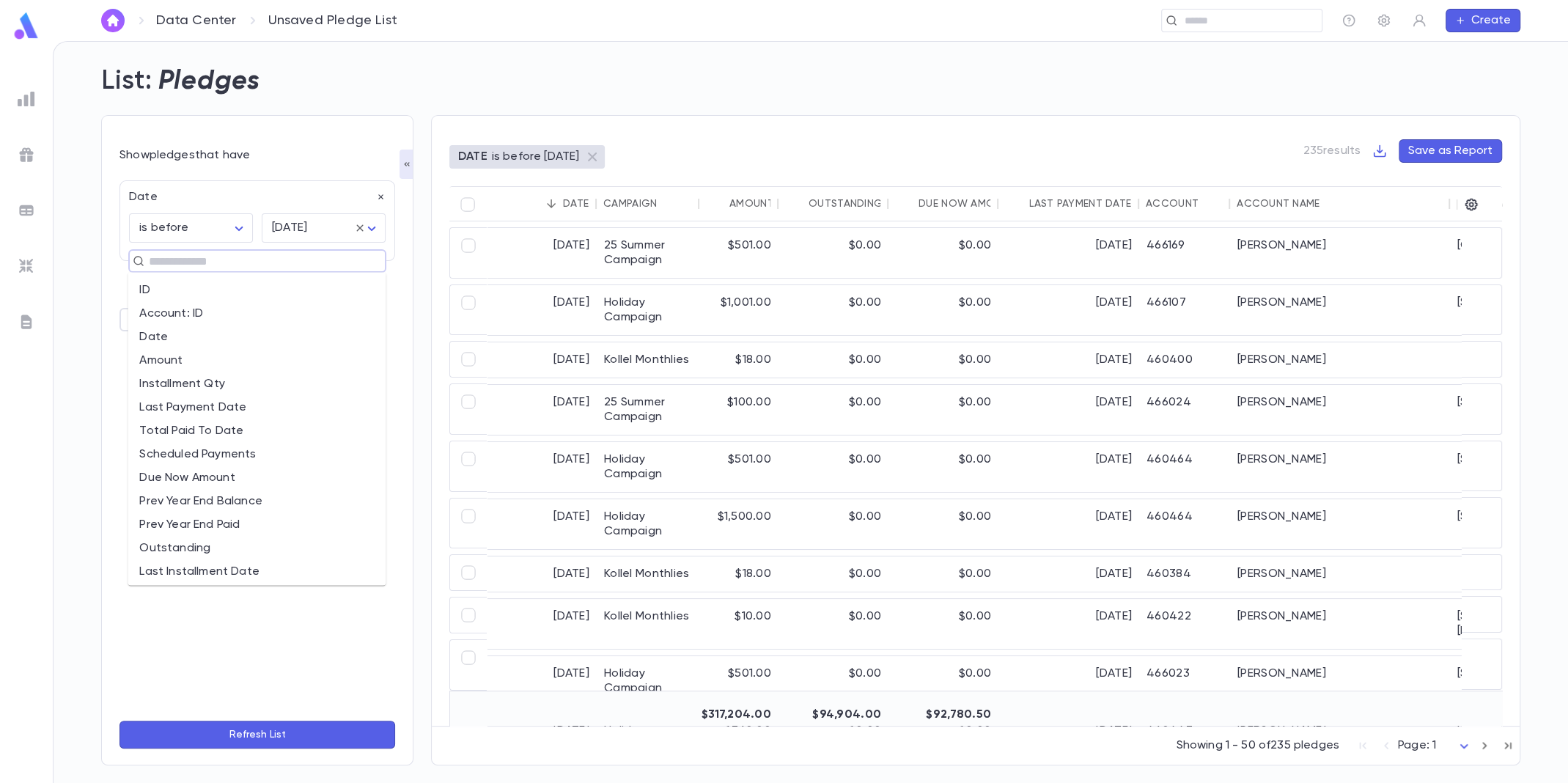
click at [162, 261] on input "text" at bounding box center [251, 261] width 213 height 20
type input "**"
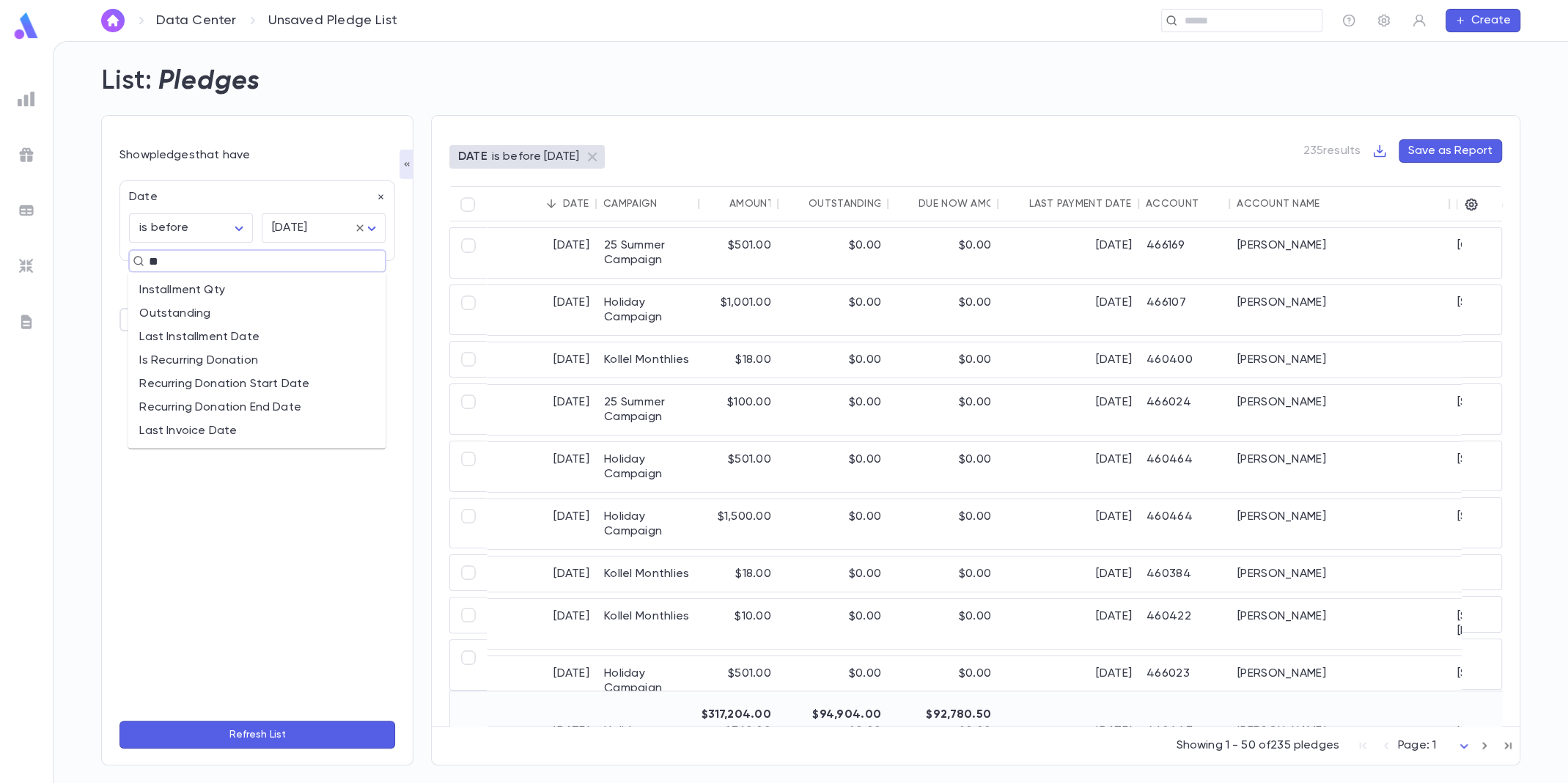
click at [158, 430] on li "Last Invoice Date" at bounding box center [256, 430] width 258 height 23
click at [325, 308] on body "Data Center Unsaved Pledge List ​ Create List: Pledges Show pledges that have D…" at bounding box center [784, 412] width 1568 height 743
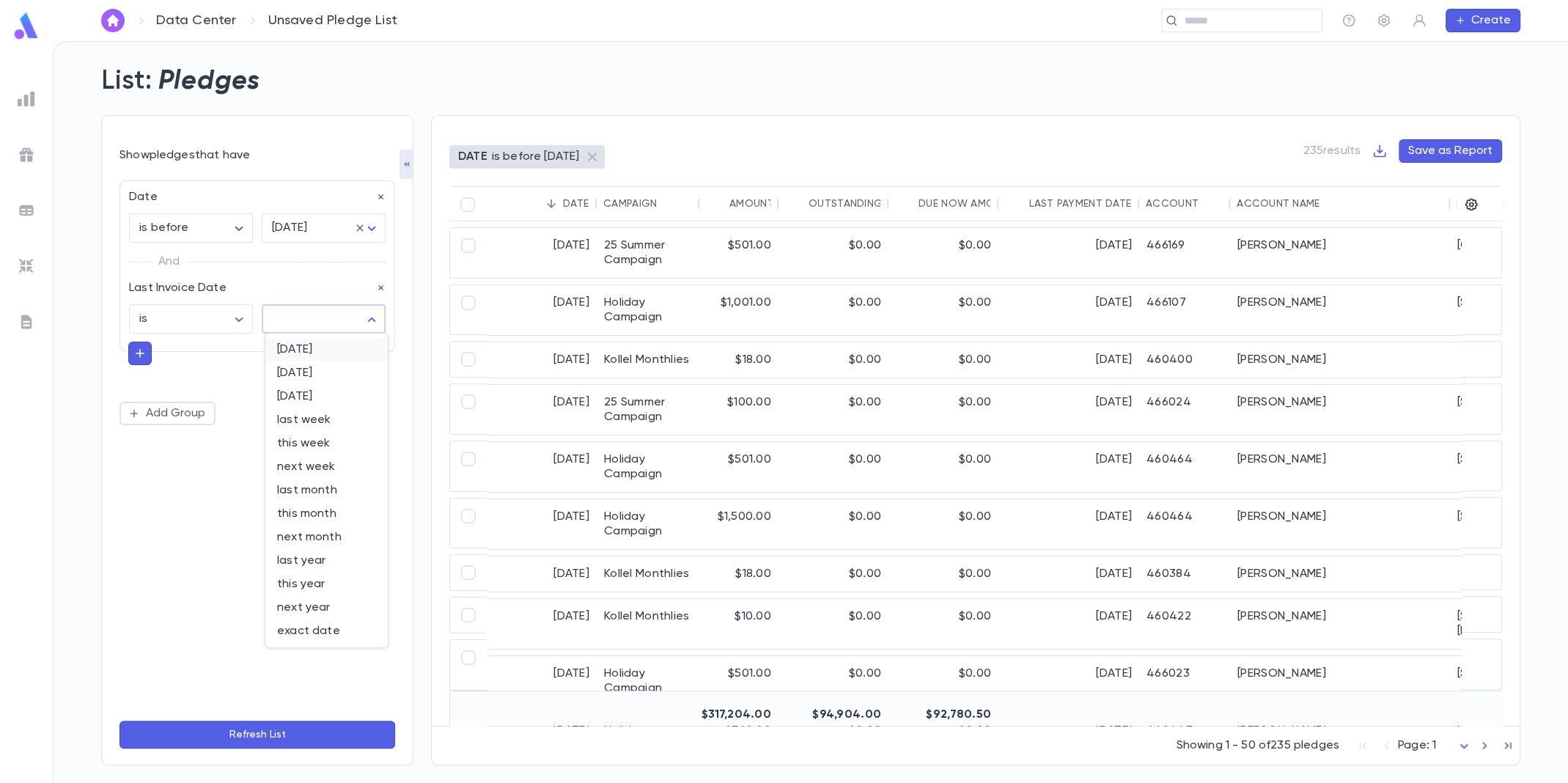
click at [307, 351] on span "[DATE]" at bounding box center [326, 350] width 99 height 15
type input "*****"
click at [378, 195] on icon "button" at bounding box center [382, 198] width 10 height 10
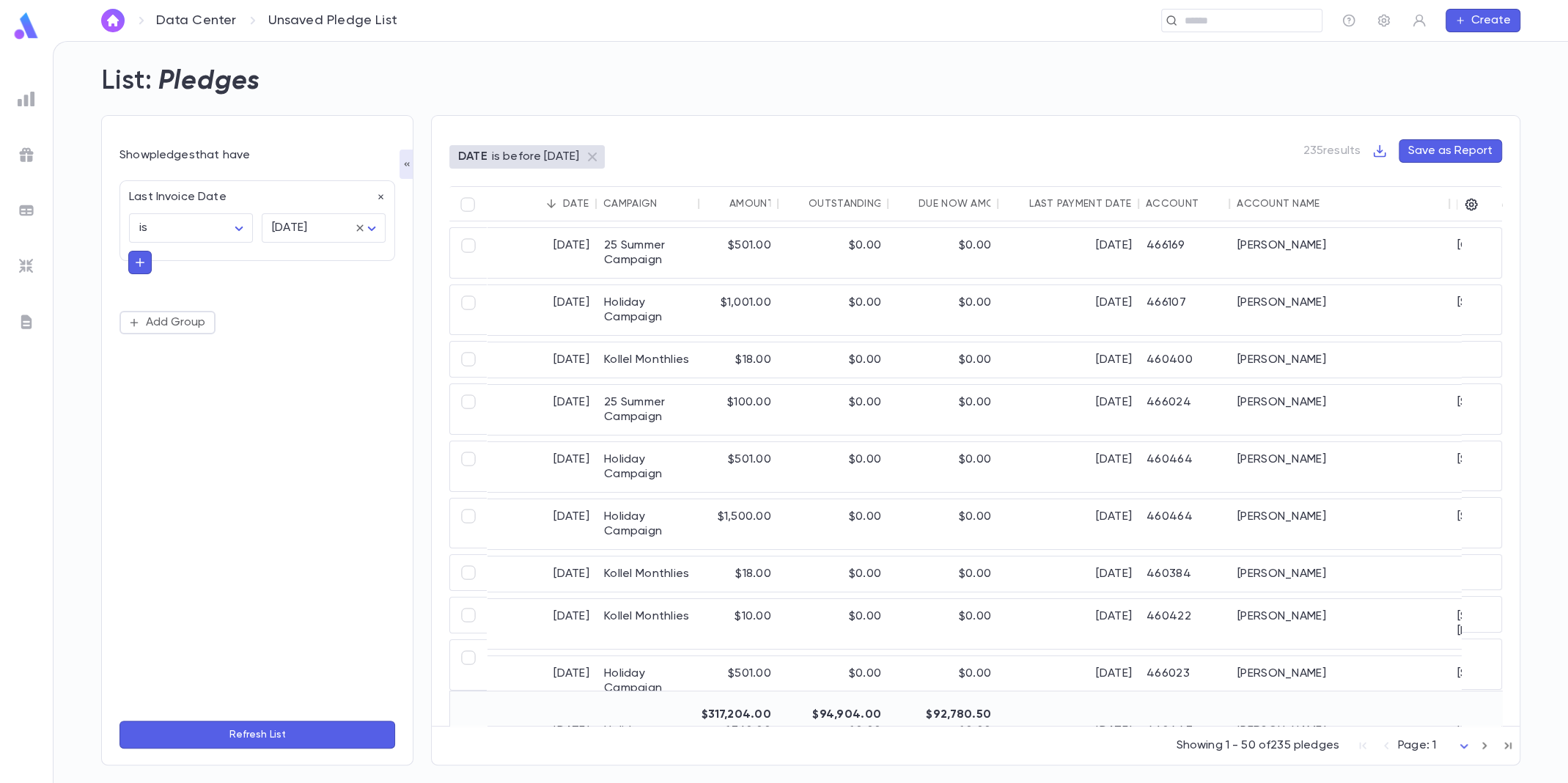
click at [297, 733] on button "Refresh List" at bounding box center [257, 734] width 275 height 28
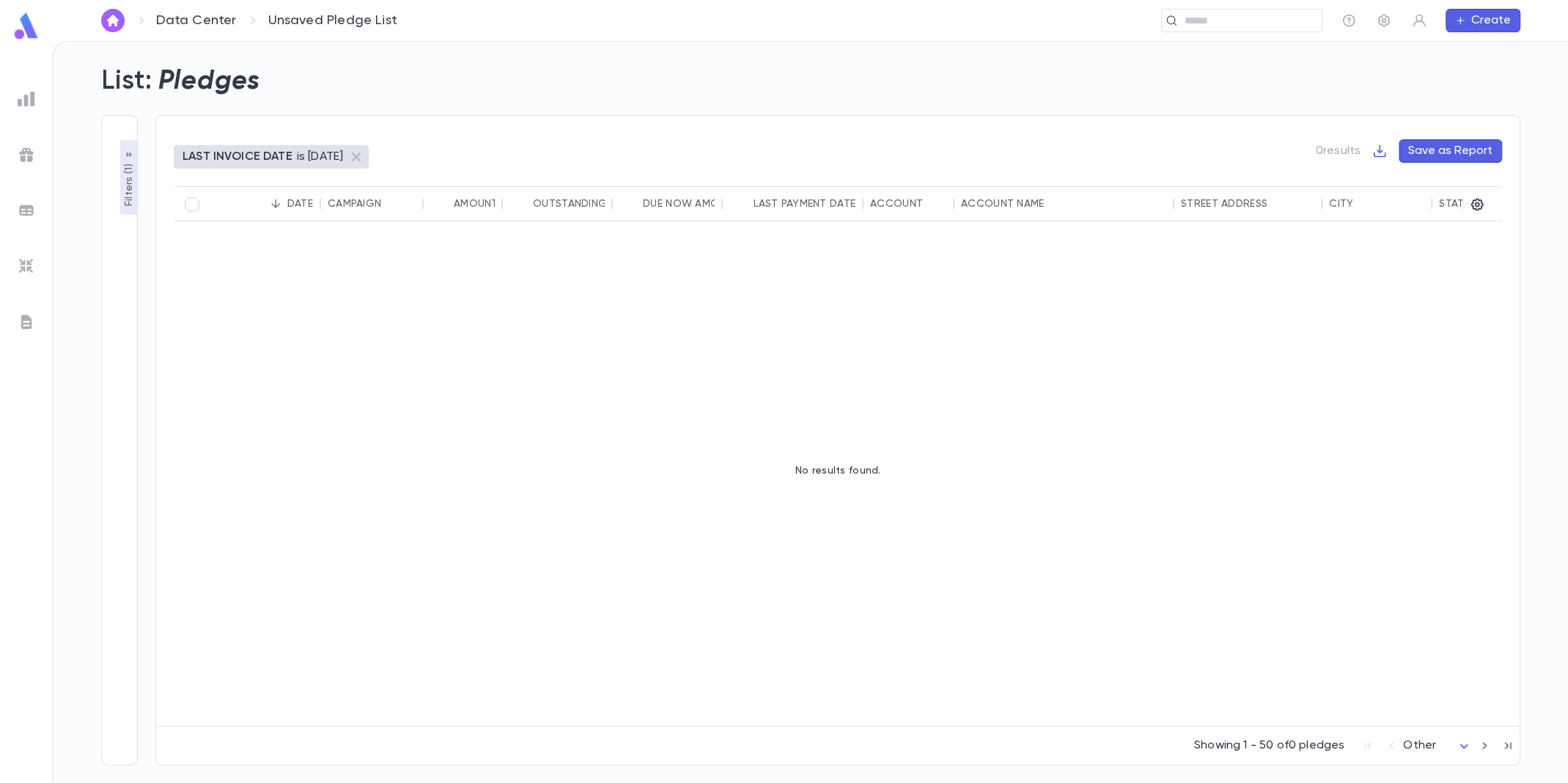
click at [126, 180] on p "Filters ( 1 )" at bounding box center [129, 183] width 15 height 46
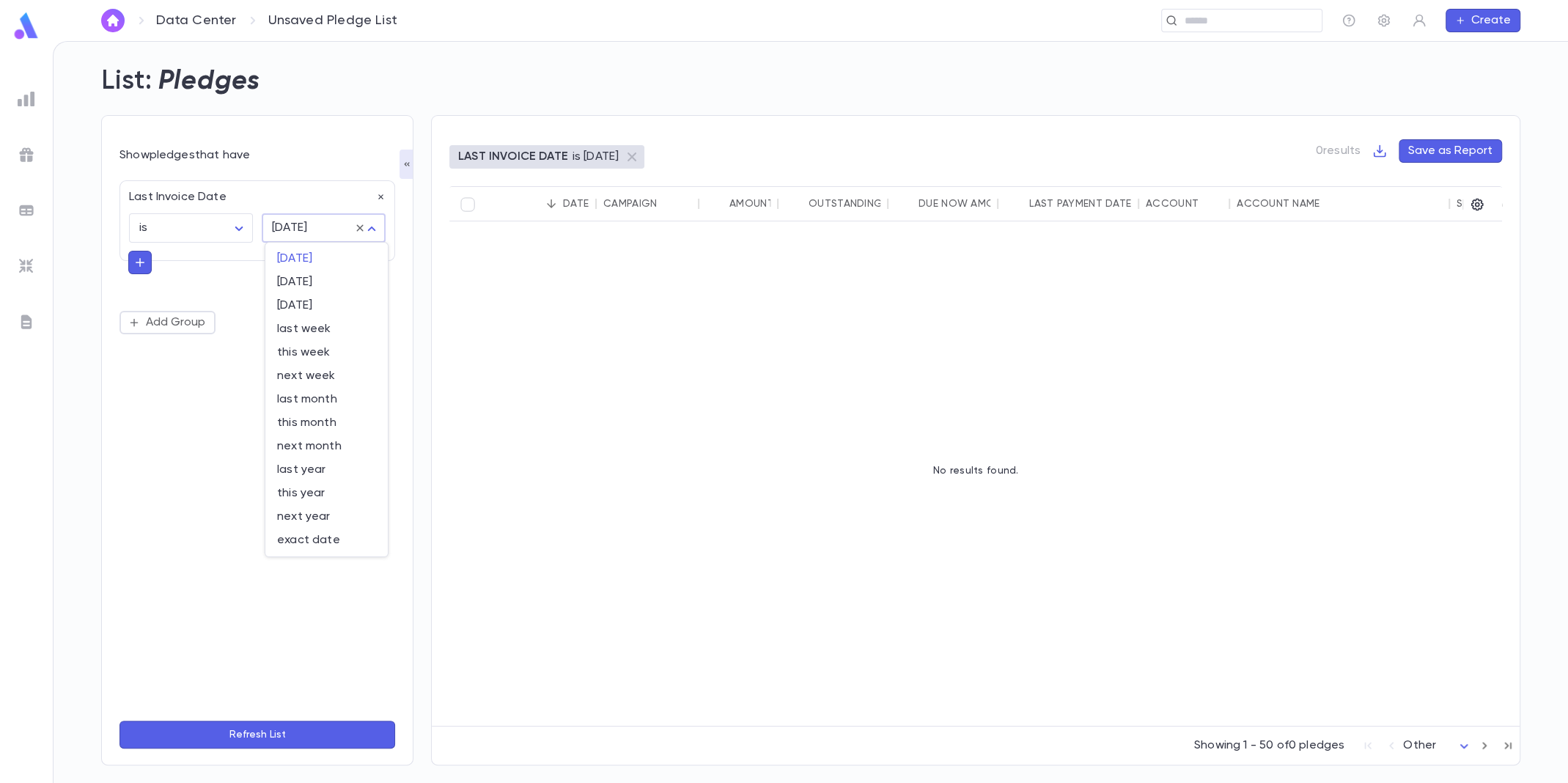
click at [337, 230] on body "Data Center Unsaved Pledge List ​ Create List: Pledges Show pledges that have L…" at bounding box center [784, 412] width 1568 height 743
click at [322, 545] on span "exact date" at bounding box center [326, 540] width 99 height 15
type input "*********"
click at [327, 231] on body "Data Center Unsaved Pledge List ​ Create List: Pledges Show pledges that have L…" at bounding box center [784, 412] width 1568 height 743
click at [323, 543] on span "exact date" at bounding box center [326, 540] width 99 height 15
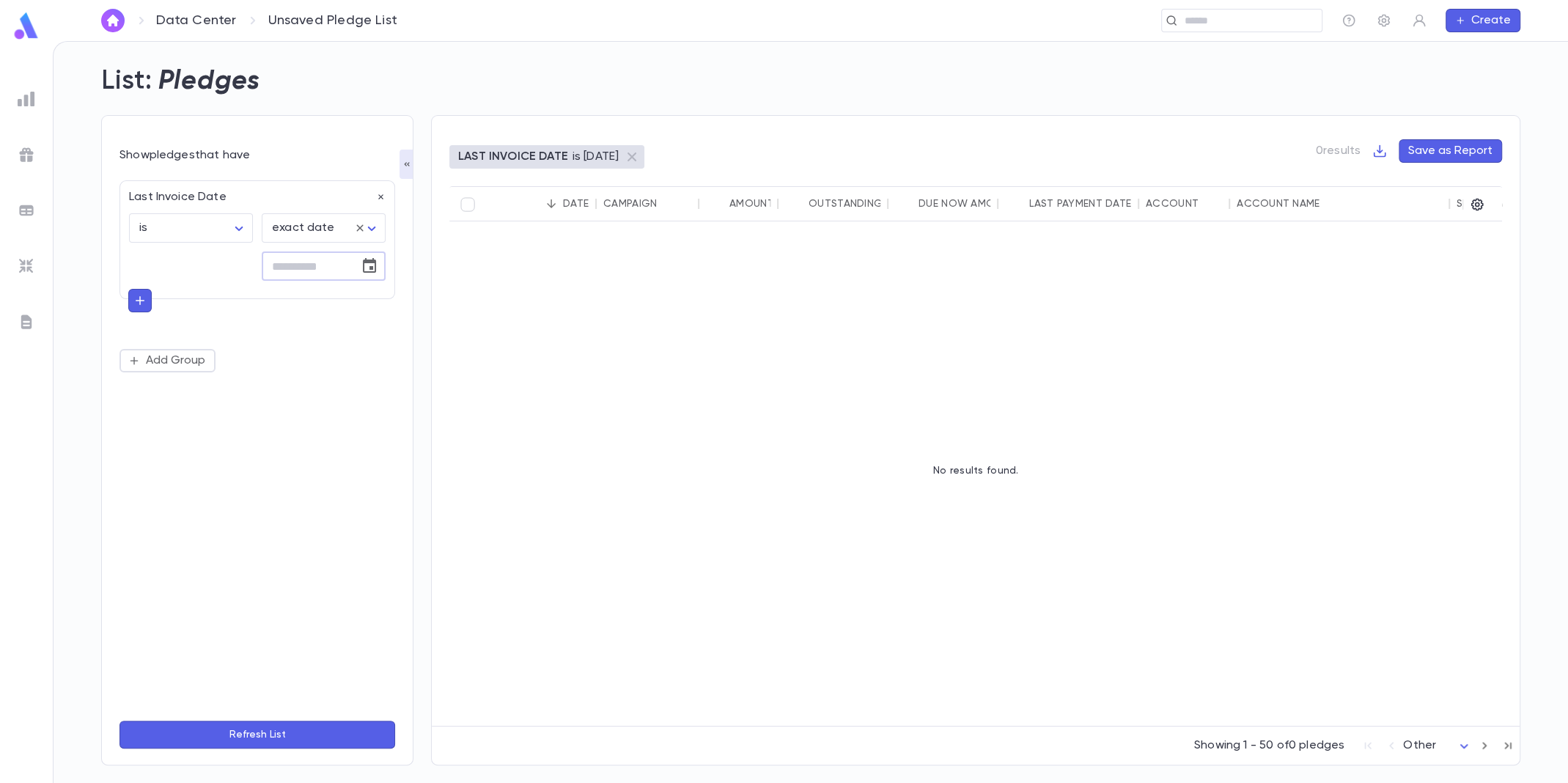
click at [334, 272] on input "tel" at bounding box center [305, 266] width 88 height 28
click at [367, 263] on icon "Choose date" at bounding box center [370, 266] width 18 height 18
click at [248, 476] on button "29" at bounding box center [246, 475] width 26 height 26
type input "**********"
click at [306, 729] on button "Refresh List" at bounding box center [257, 734] width 275 height 28
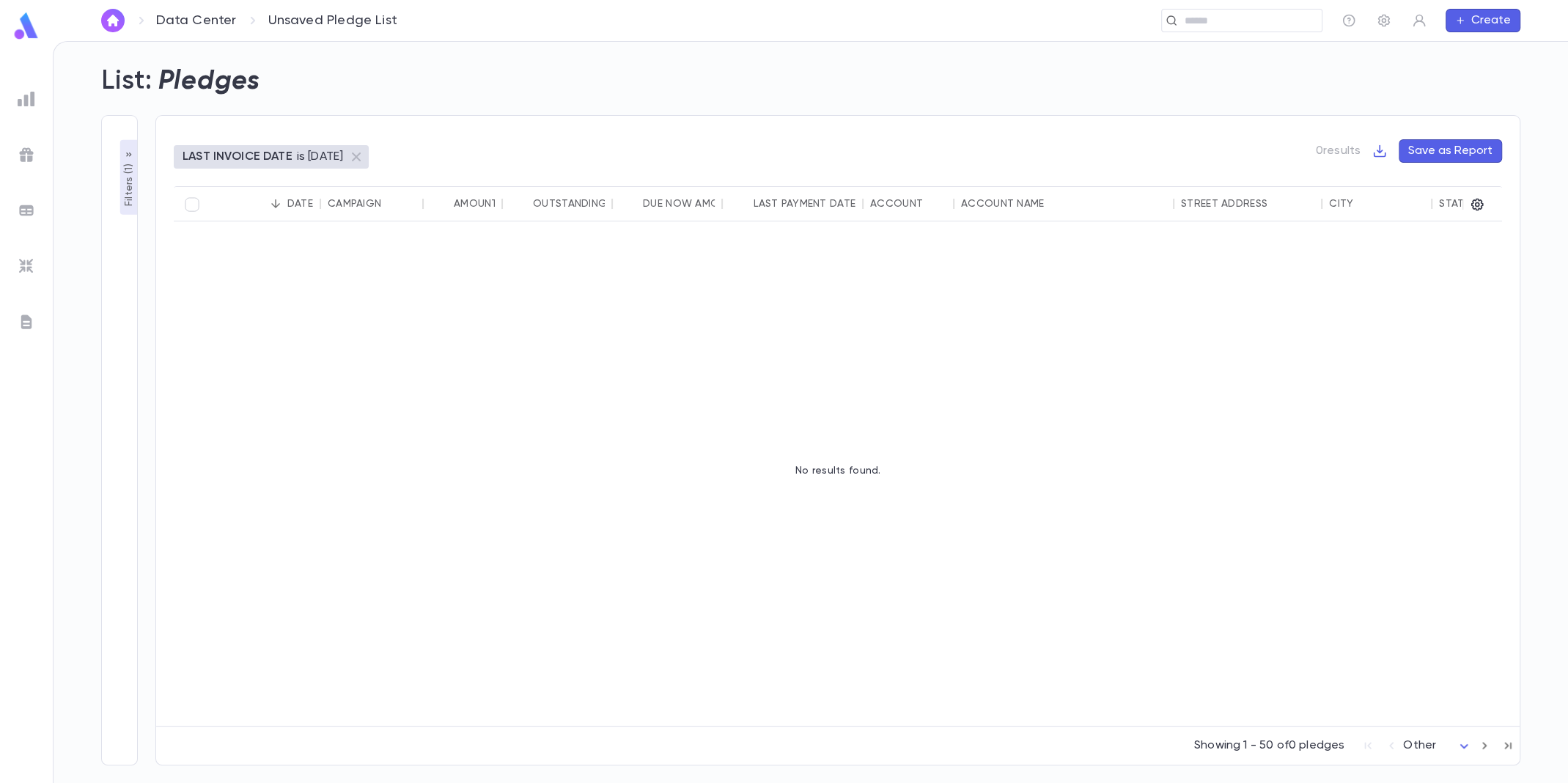
click at [291, 157] on div "LAST INVOICE DATE is [DATE]" at bounding box center [263, 157] width 161 height 15
click at [129, 198] on p "Filters ( 1 )" at bounding box center [129, 183] width 15 height 46
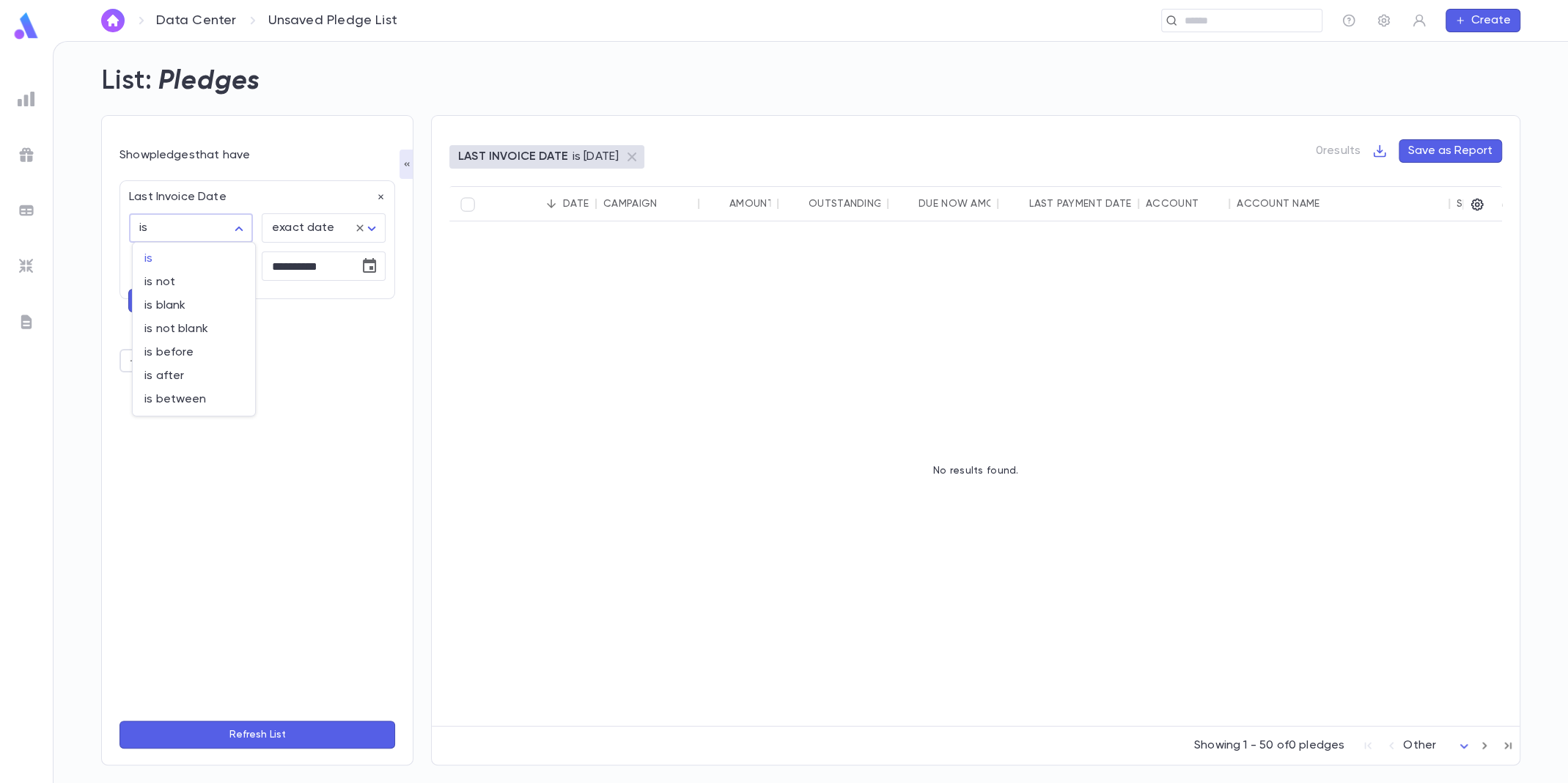
click at [206, 226] on body "**********" at bounding box center [784, 412] width 1568 height 743
click at [202, 374] on span "is after" at bounding box center [194, 377] width 99 height 15
type input "**********"
click at [344, 258] on input "**********" at bounding box center [305, 266] width 88 height 28
click at [361, 263] on icon "Choose date, selected date is Sep 29, 2025" at bounding box center [370, 266] width 18 height 18
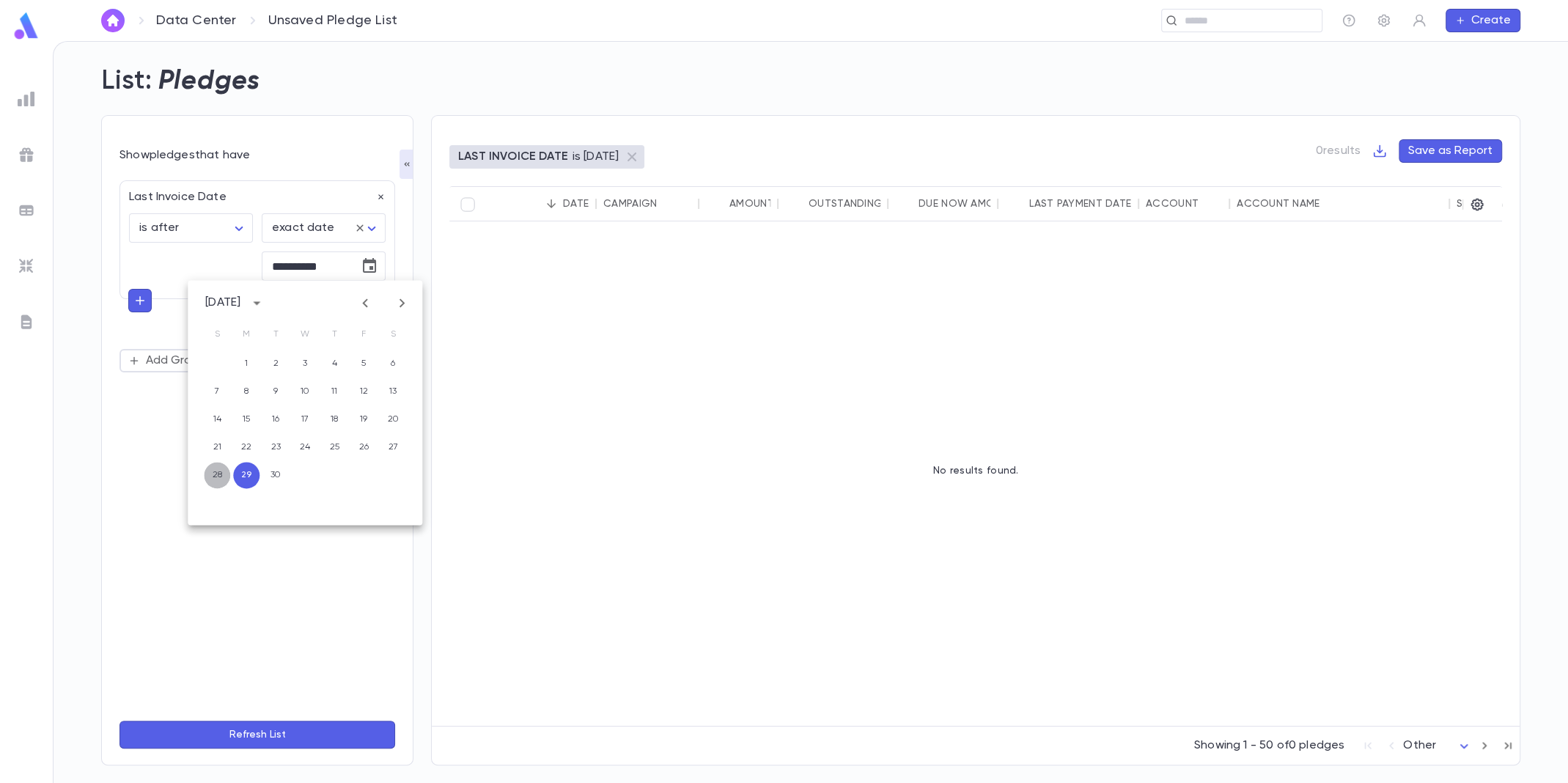
click at [216, 467] on button "28" at bounding box center [216, 475] width 26 height 26
type input "**********"
click at [248, 575] on div "**********" at bounding box center [257, 440] width 275 height 537
click at [275, 739] on button "Refresh List" at bounding box center [257, 734] width 275 height 28
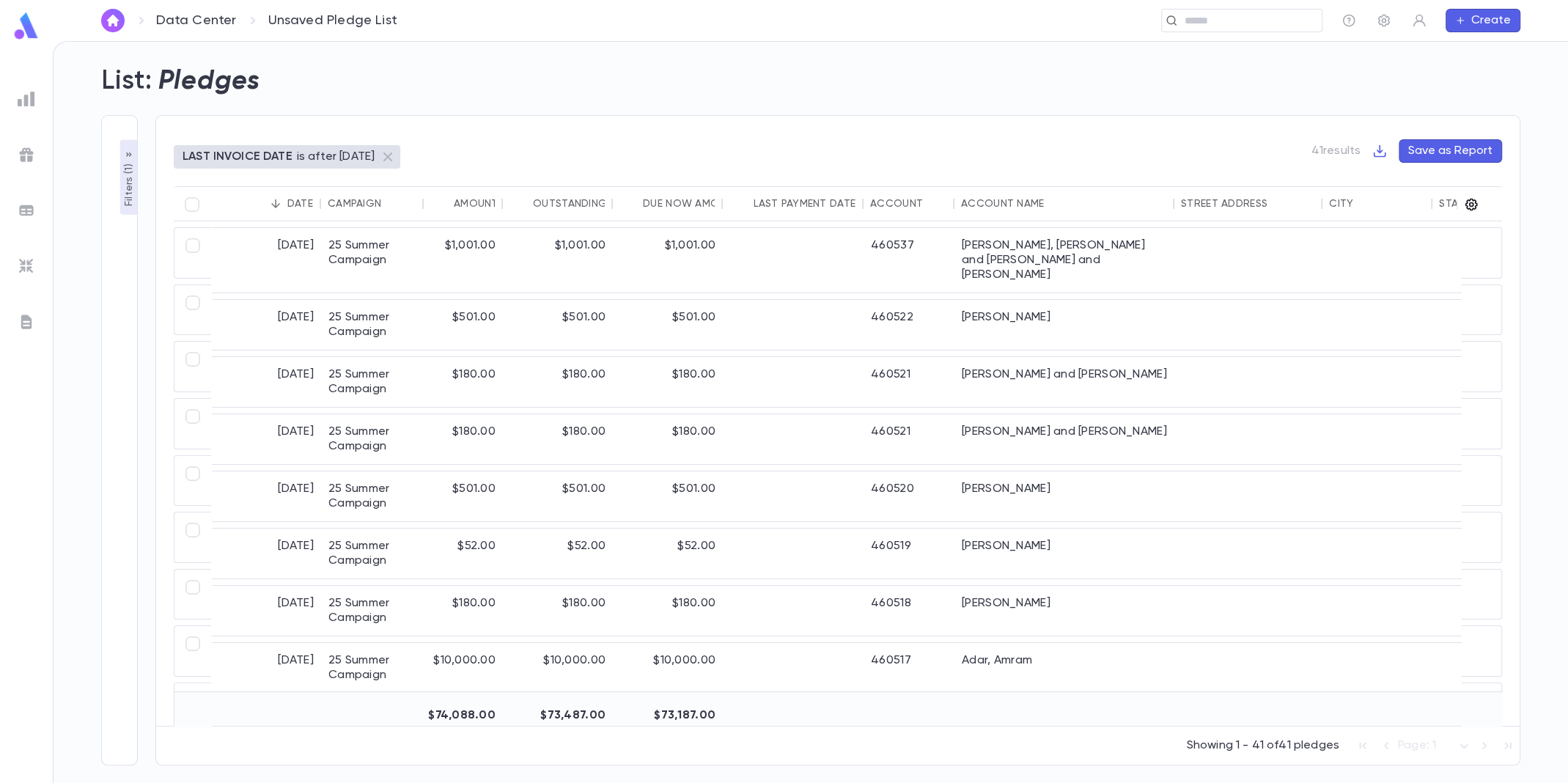
click at [1470, 199] on icon "button" at bounding box center [1471, 205] width 15 height 15
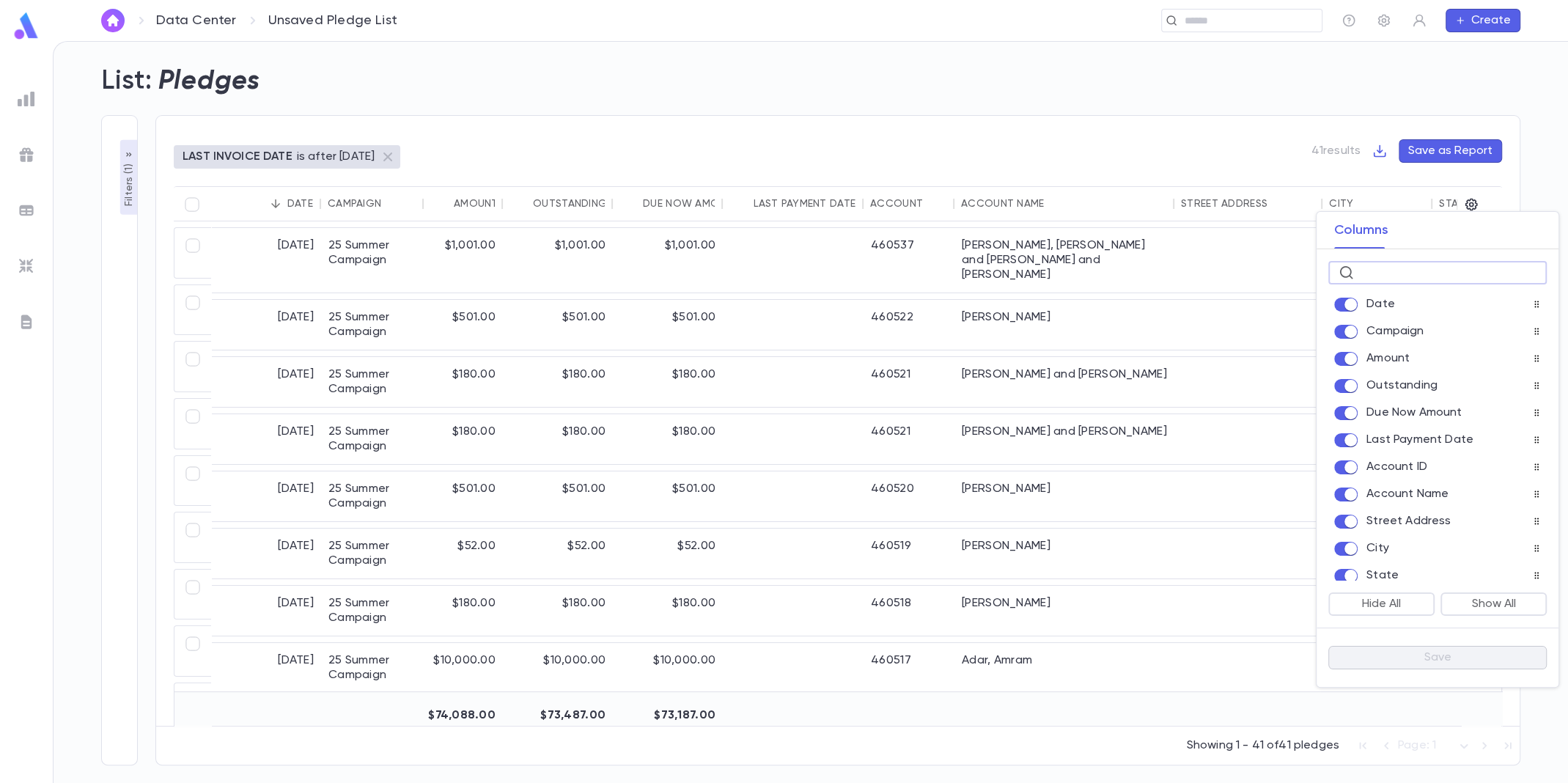
click at [1392, 263] on input "text" at bounding box center [1448, 273] width 177 height 22
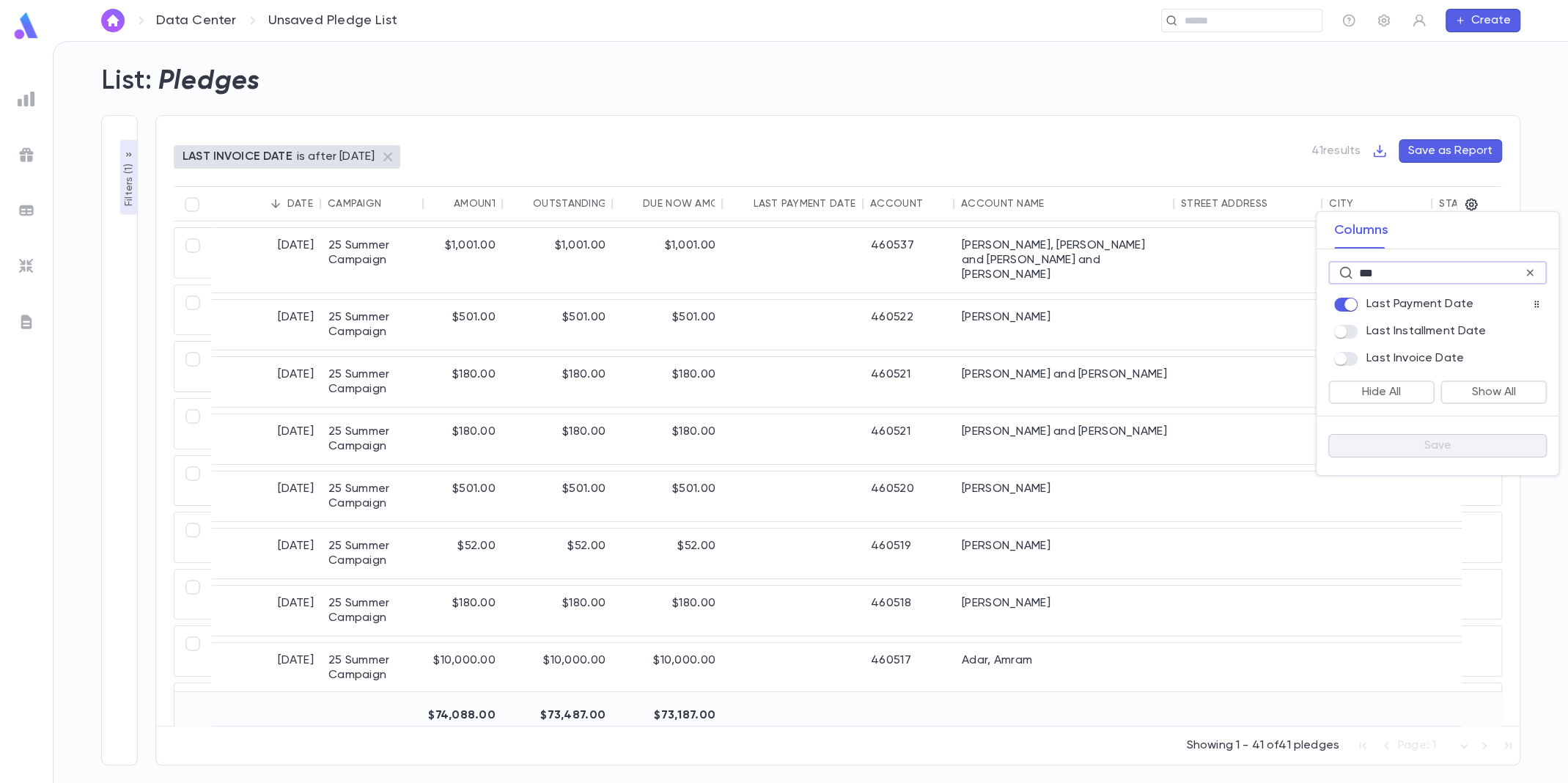
type input "***"
click at [1400, 451] on button "Save" at bounding box center [1437, 445] width 218 height 23
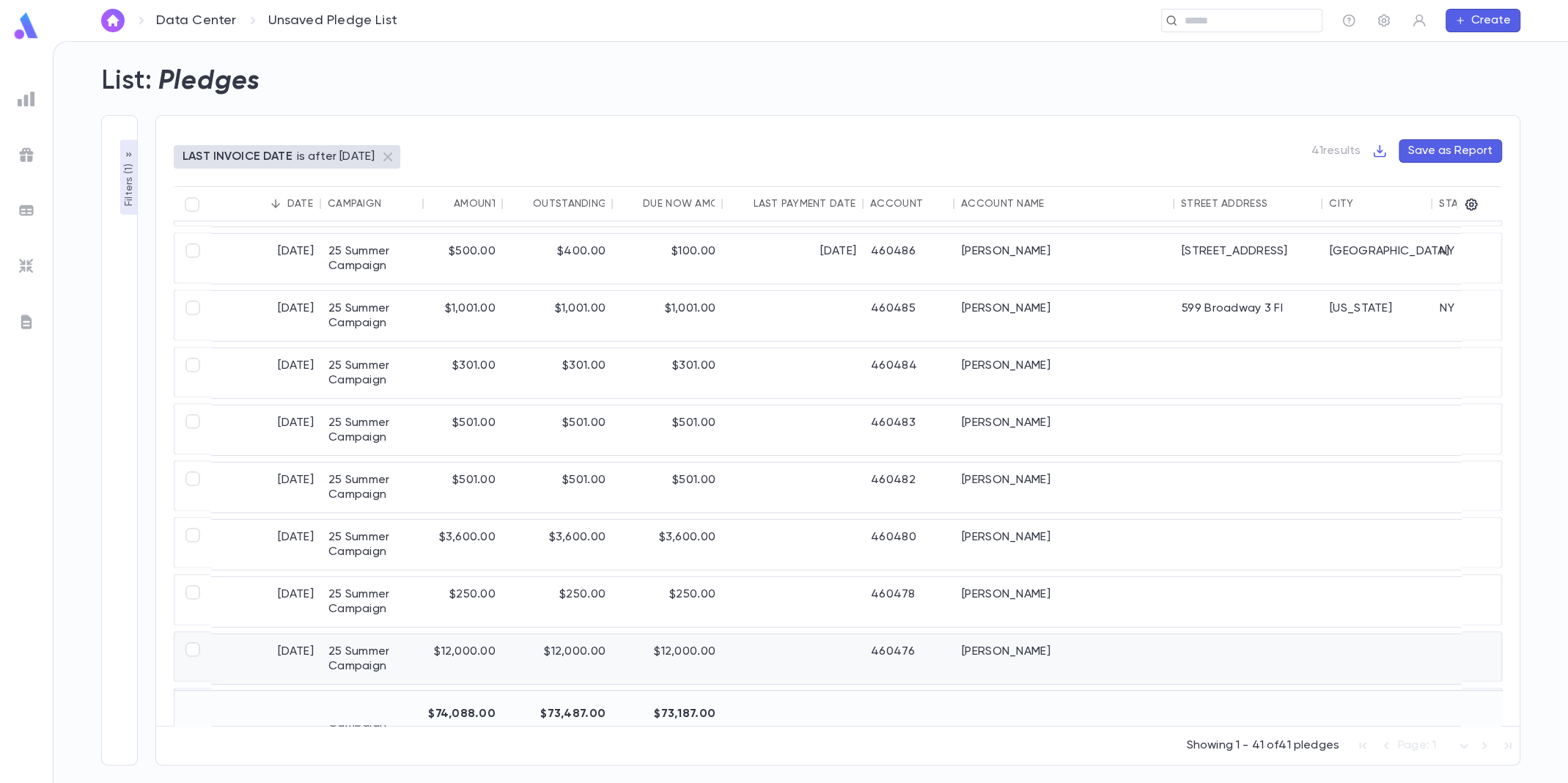
scroll to position [1877, 0]
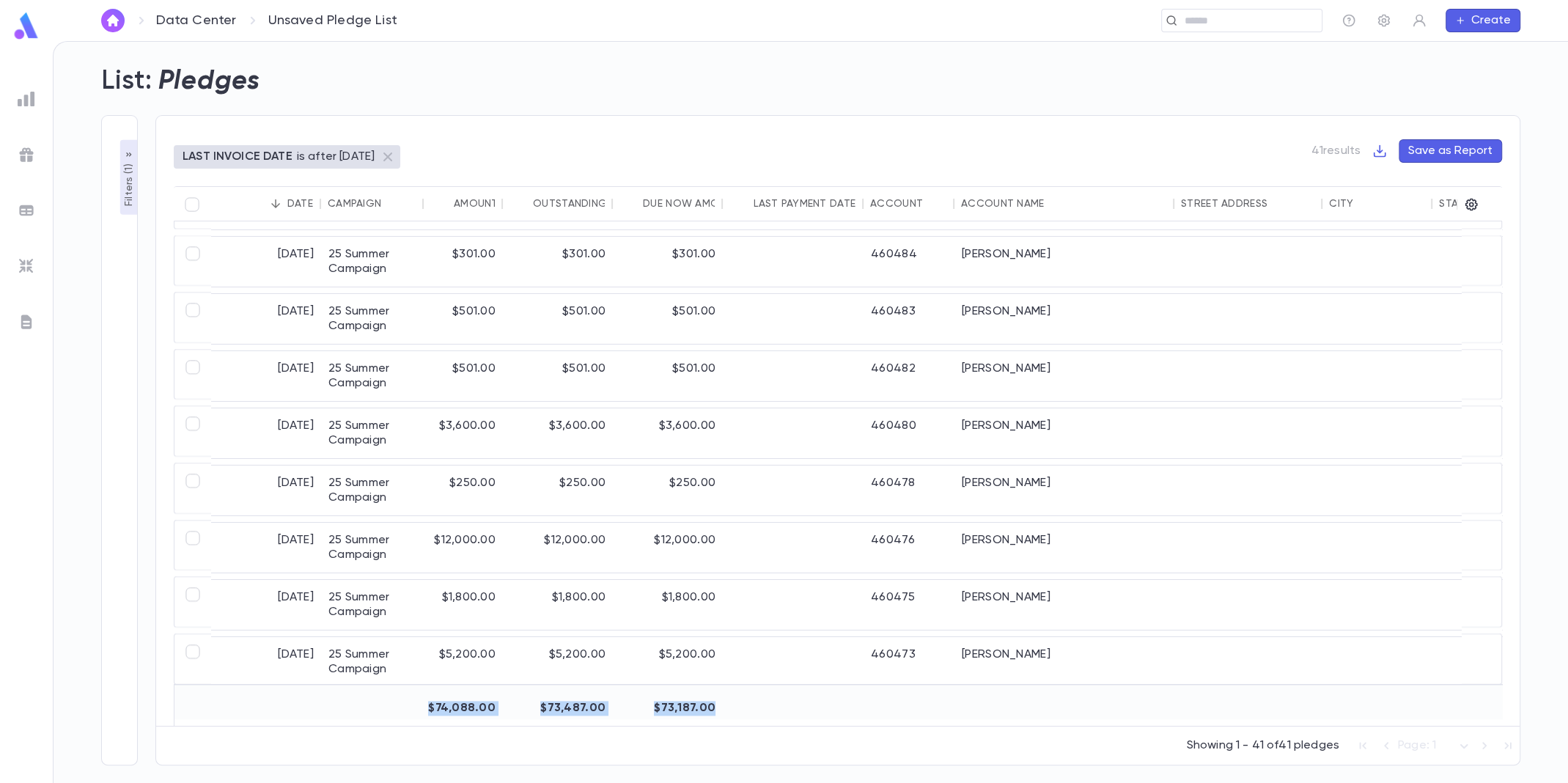
drag, startPoint x: 760, startPoint y: 718, endPoint x: 956, endPoint y: 720, distance: 196.0
click at [956, 720] on div "[DATE] 25 Summer Campaign $501.00 $501.00 $501.00 460489 [PERSON_NAME] [DATE] […" at bounding box center [837, 474] width 1328 height 505
click at [129, 191] on p "Filters ( 1 )" at bounding box center [129, 183] width 15 height 46
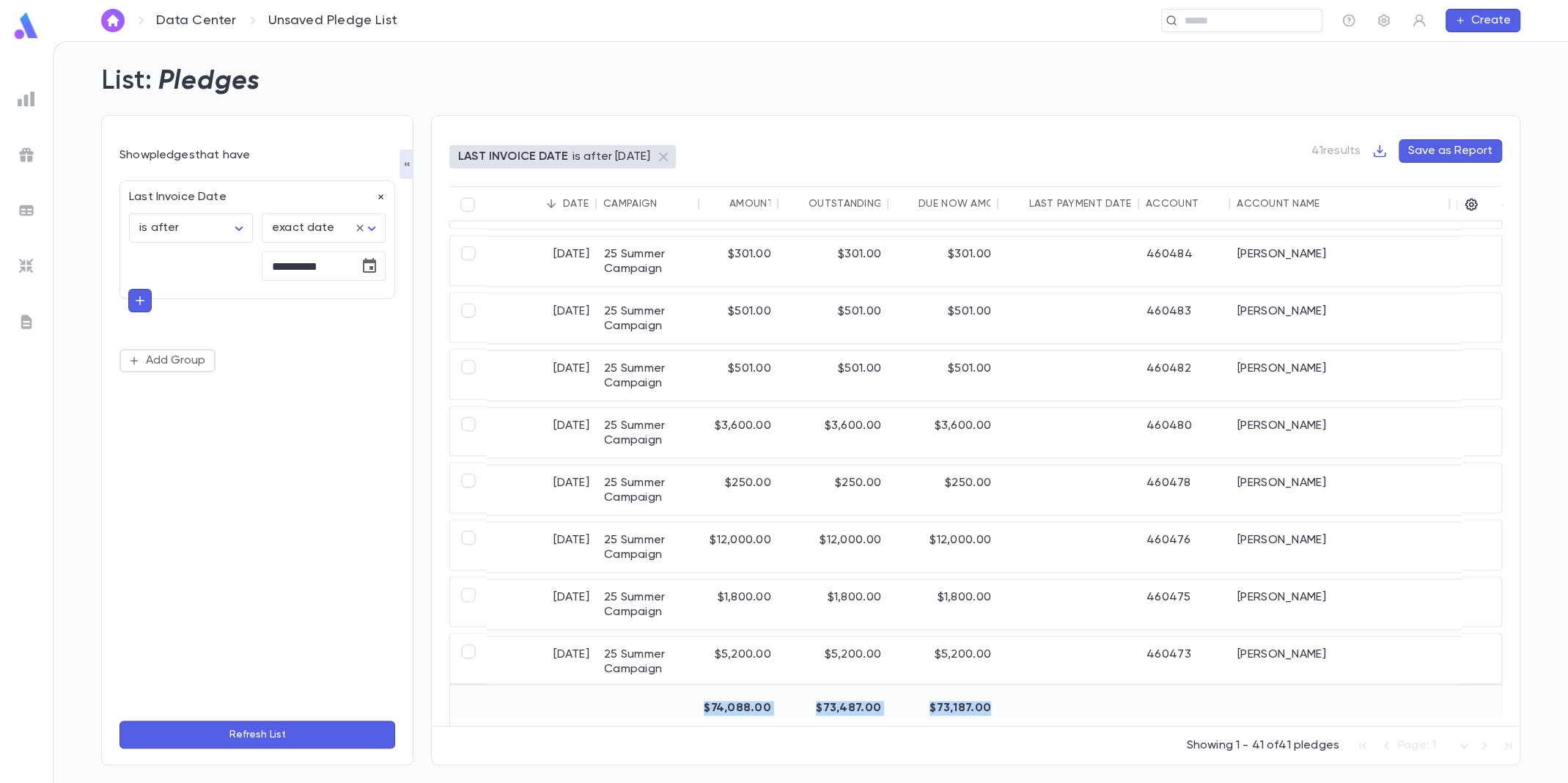
click at [381, 195] on icon "button" at bounding box center [382, 198] width 10 height 10
click at [25, 103] on img at bounding box center [27, 100] width 18 height 18
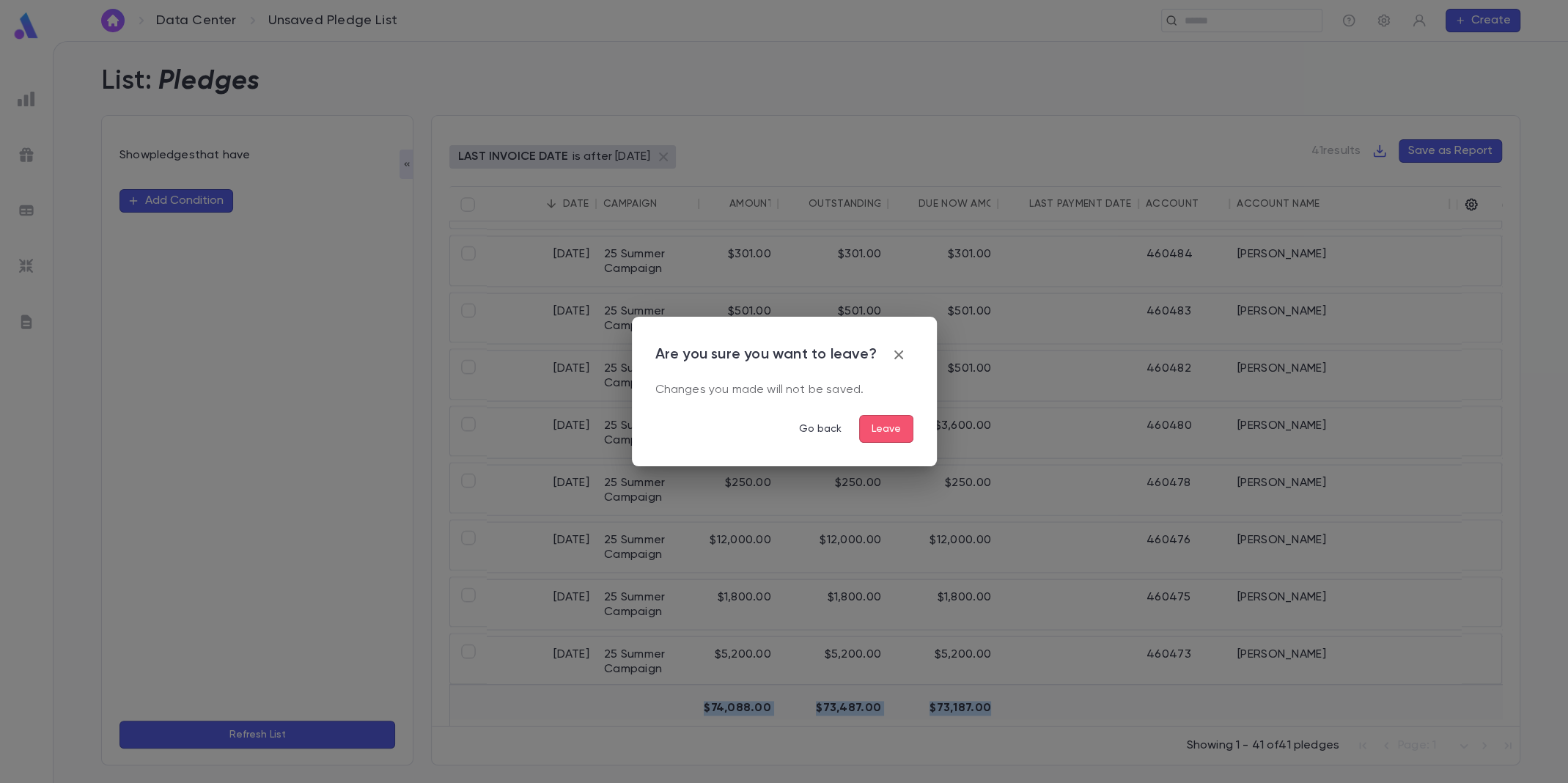
click at [907, 440] on button "Leave" at bounding box center [886, 429] width 55 height 28
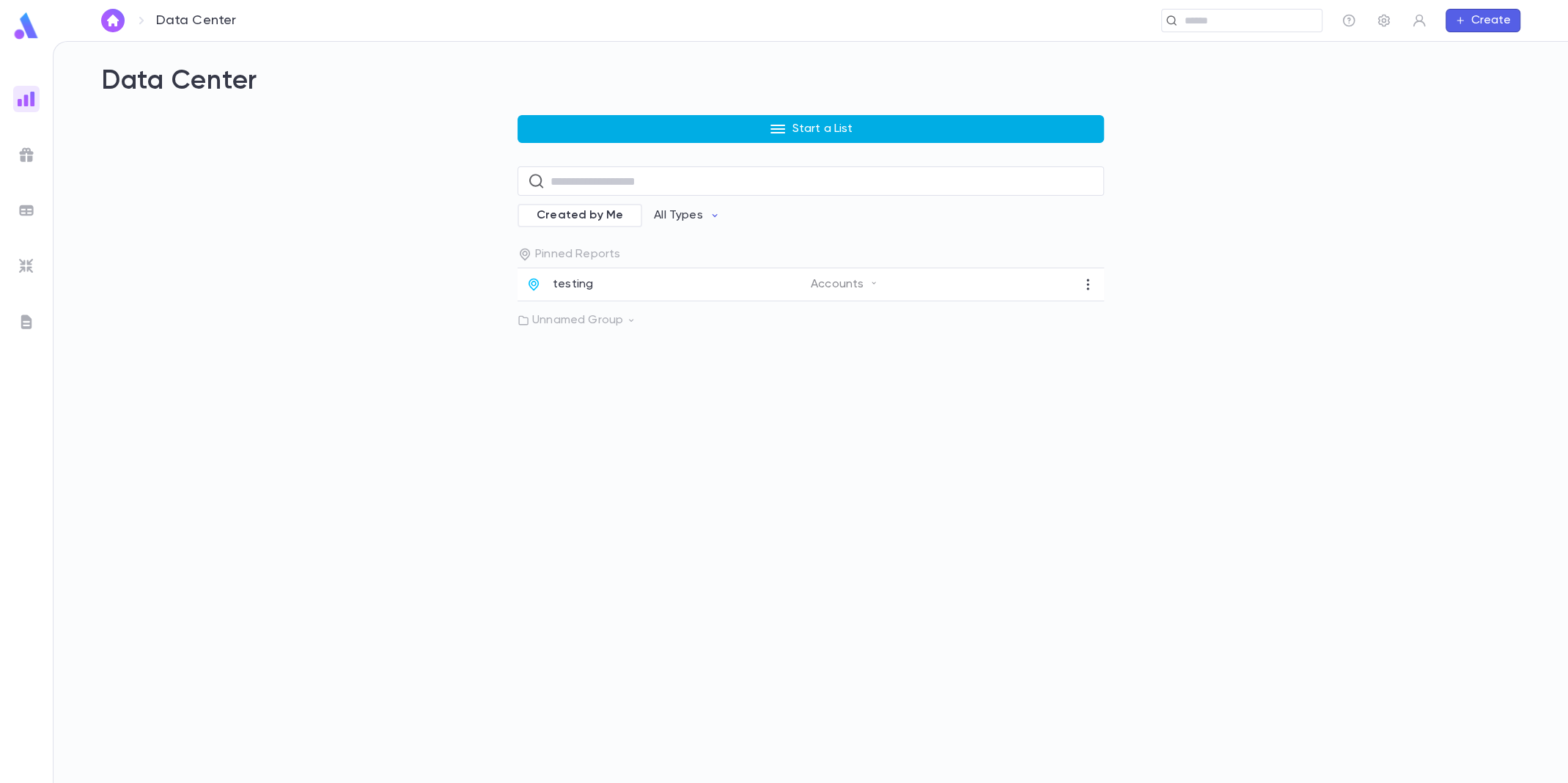
click at [723, 125] on button "Start a List" at bounding box center [811, 129] width 587 height 28
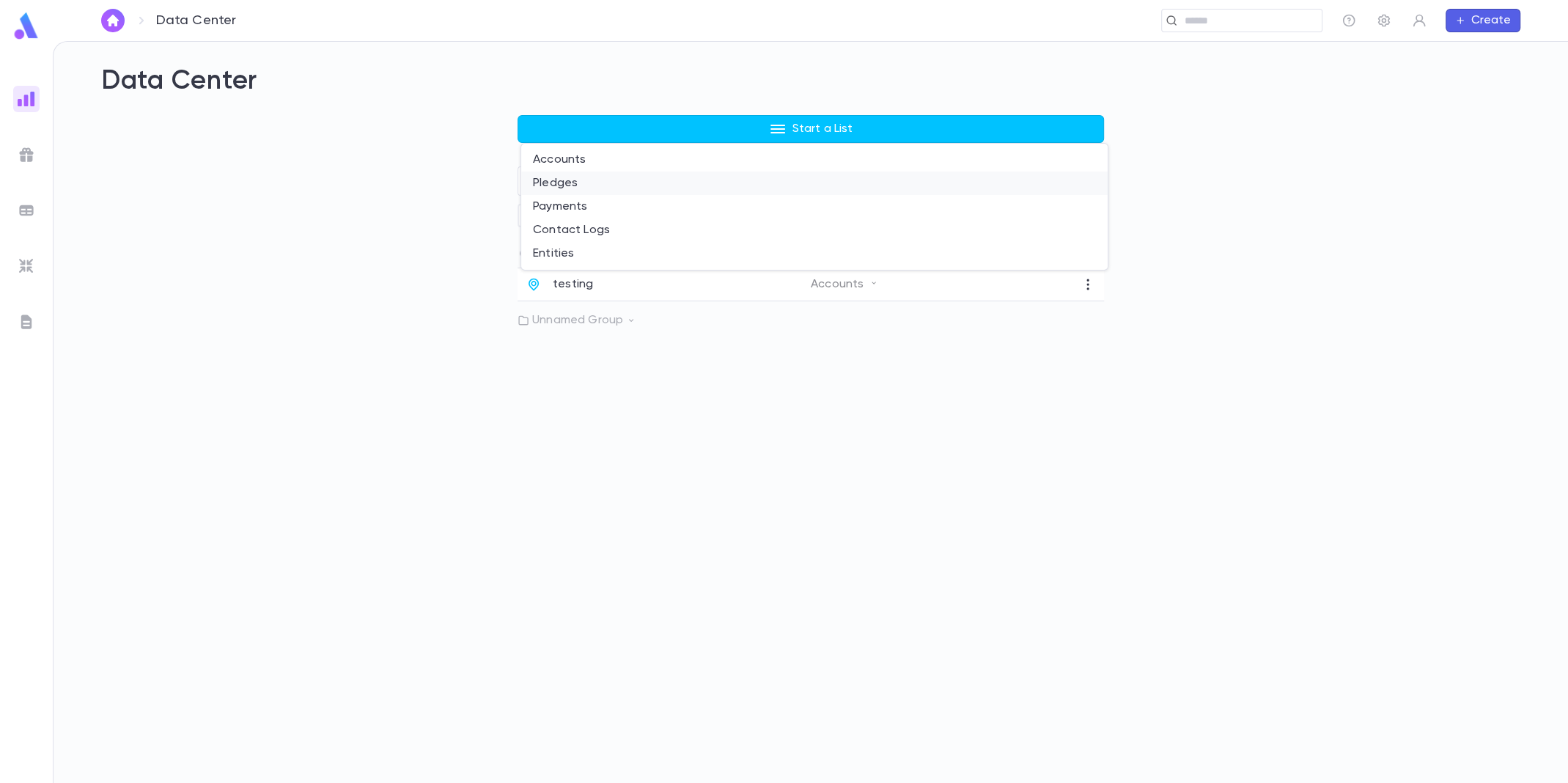
click at [602, 178] on li "Pledges" at bounding box center [815, 183] width 587 height 23
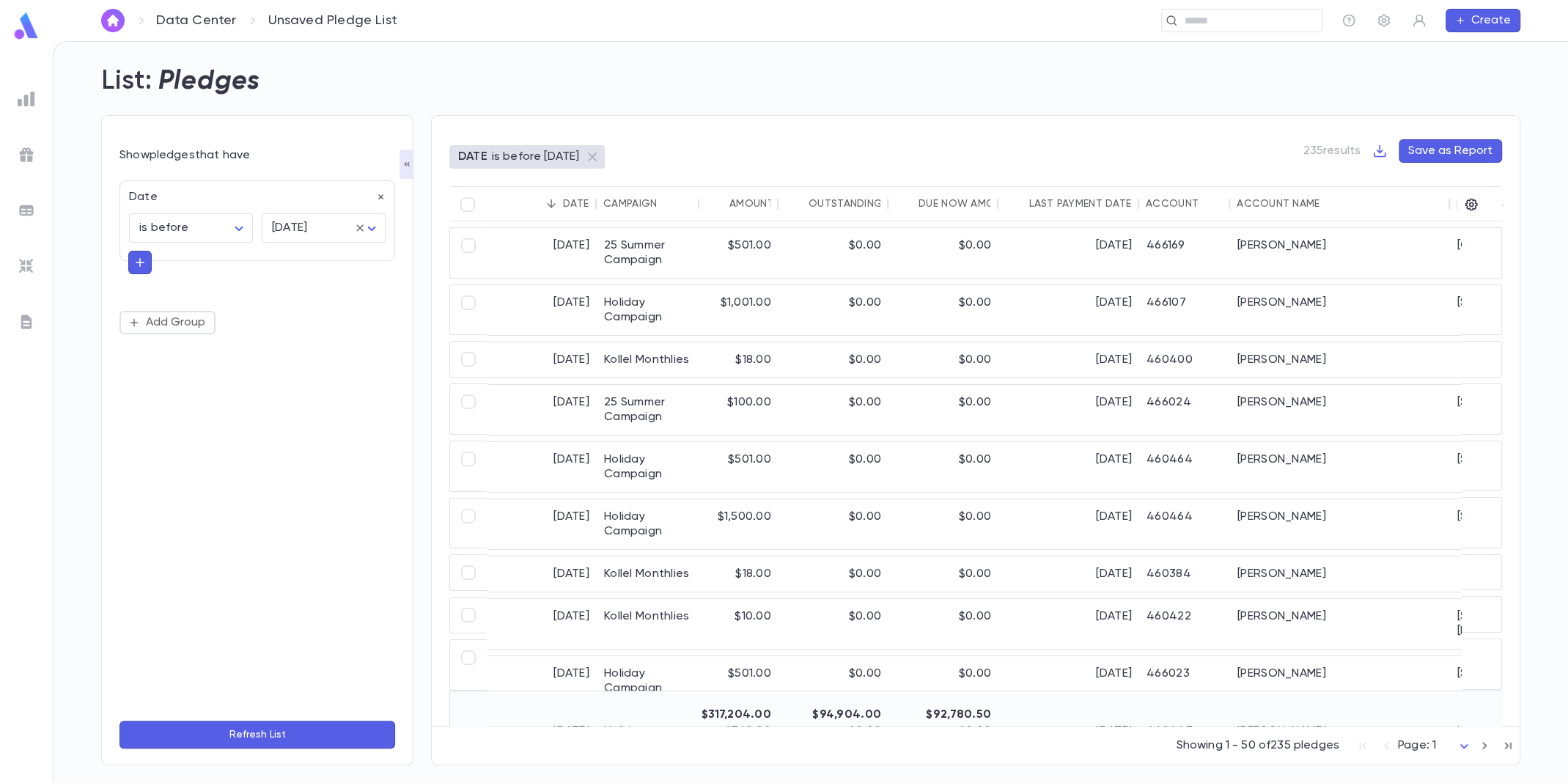
click at [290, 199] on div "Date" at bounding box center [253, 192] width 266 height 23
click at [381, 198] on icon "button" at bounding box center [382, 198] width 10 height 10
click at [192, 205] on button "Add Condition" at bounding box center [177, 201] width 114 height 23
type input "***"
click at [296, 229] on li "Last Invoice Date" at bounding box center [257, 230] width 275 height 23
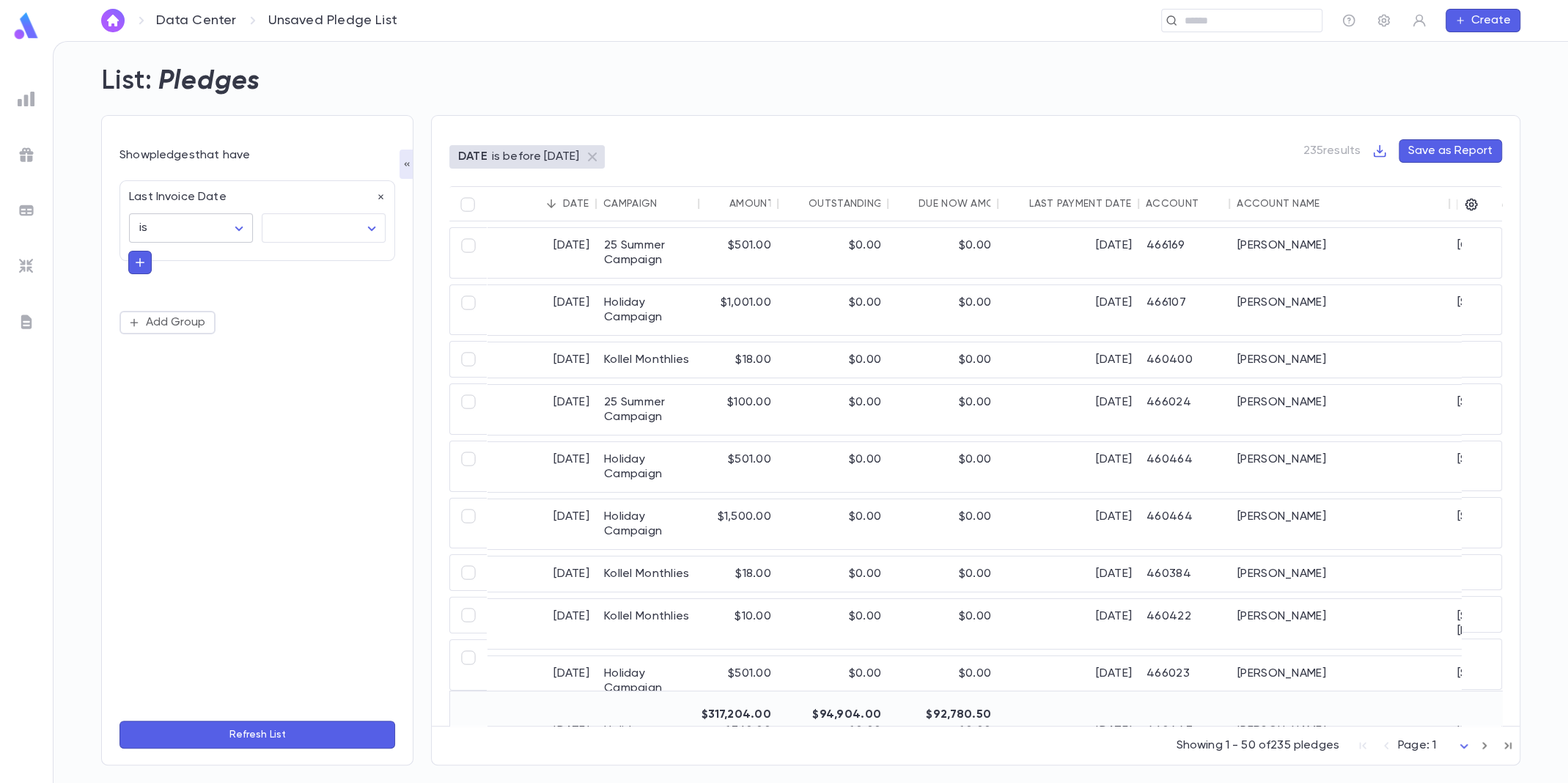
click at [224, 228] on body "Data Center Unsaved Pledge List ​ Create List: Pledges Show pledges that have L…" at bounding box center [784, 412] width 1568 height 743
click at [183, 378] on span "is after" at bounding box center [194, 377] width 99 height 15
type input "**********"
click at [322, 228] on body "**********" at bounding box center [784, 412] width 1568 height 743
click at [296, 278] on span "[DATE]" at bounding box center [326, 282] width 99 height 15
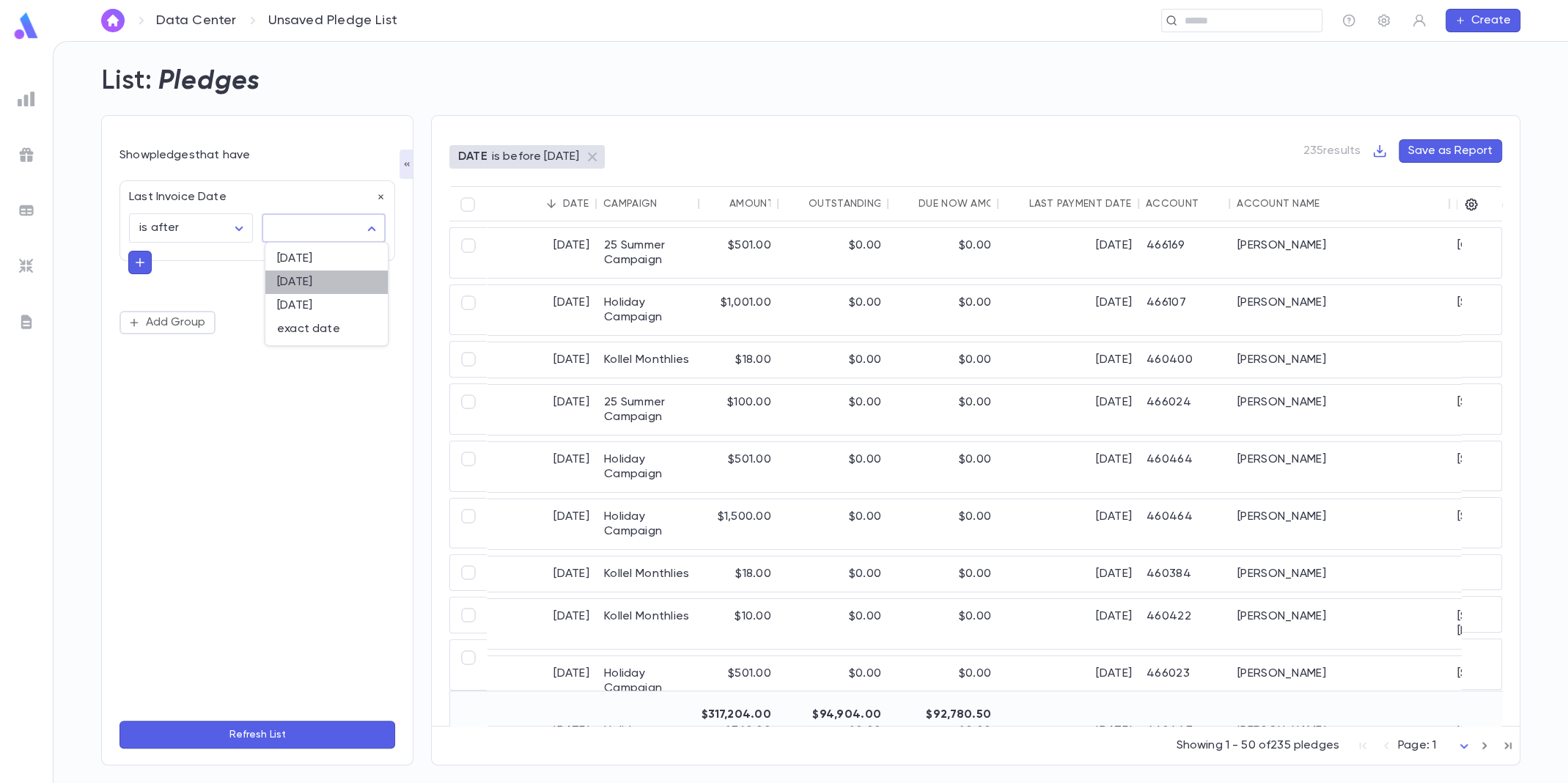
type input "*********"
click at [276, 736] on button "Refresh List" at bounding box center [257, 734] width 275 height 28
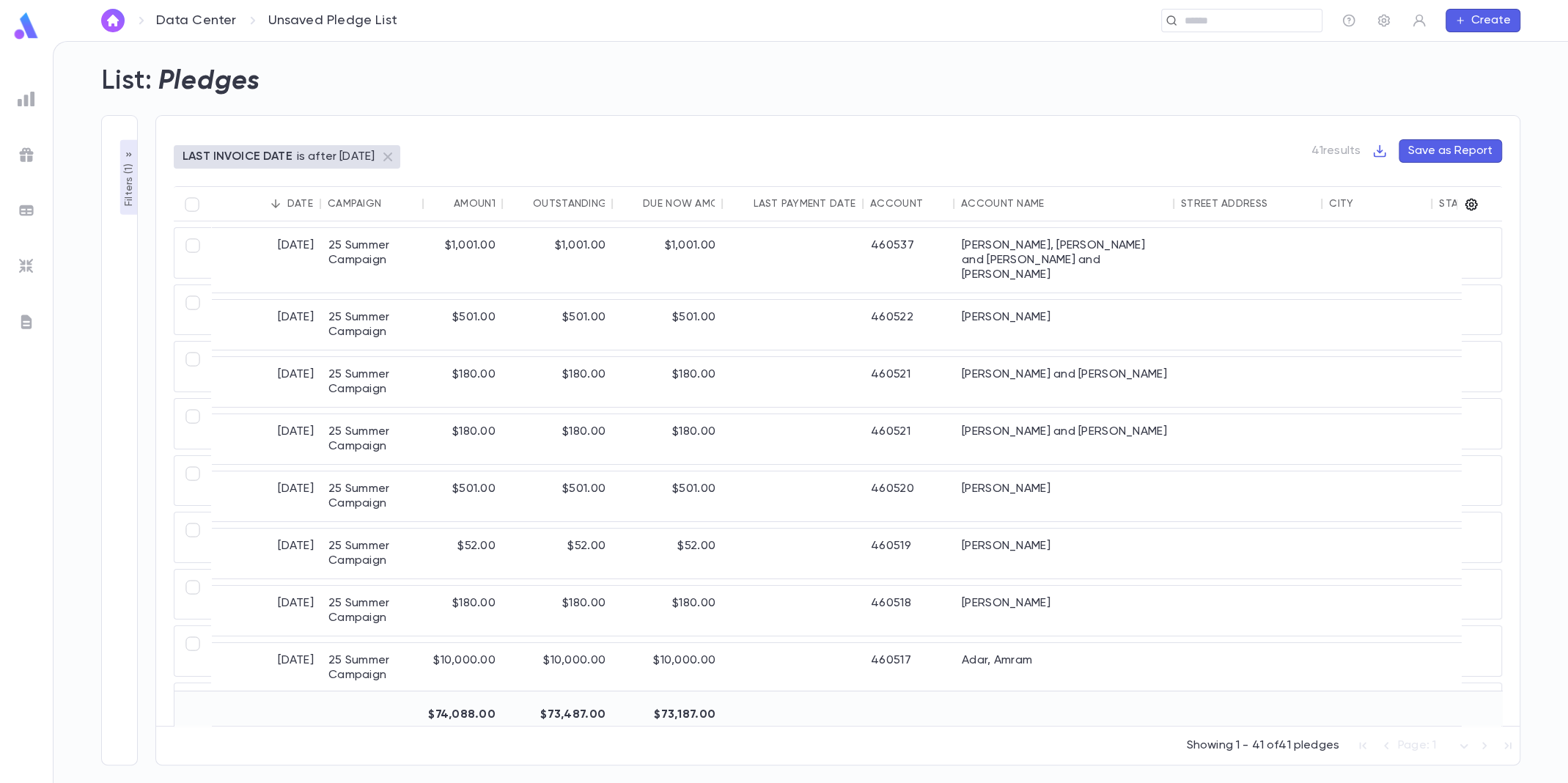
click at [1472, 207] on icon "button" at bounding box center [1471, 205] width 13 height 13
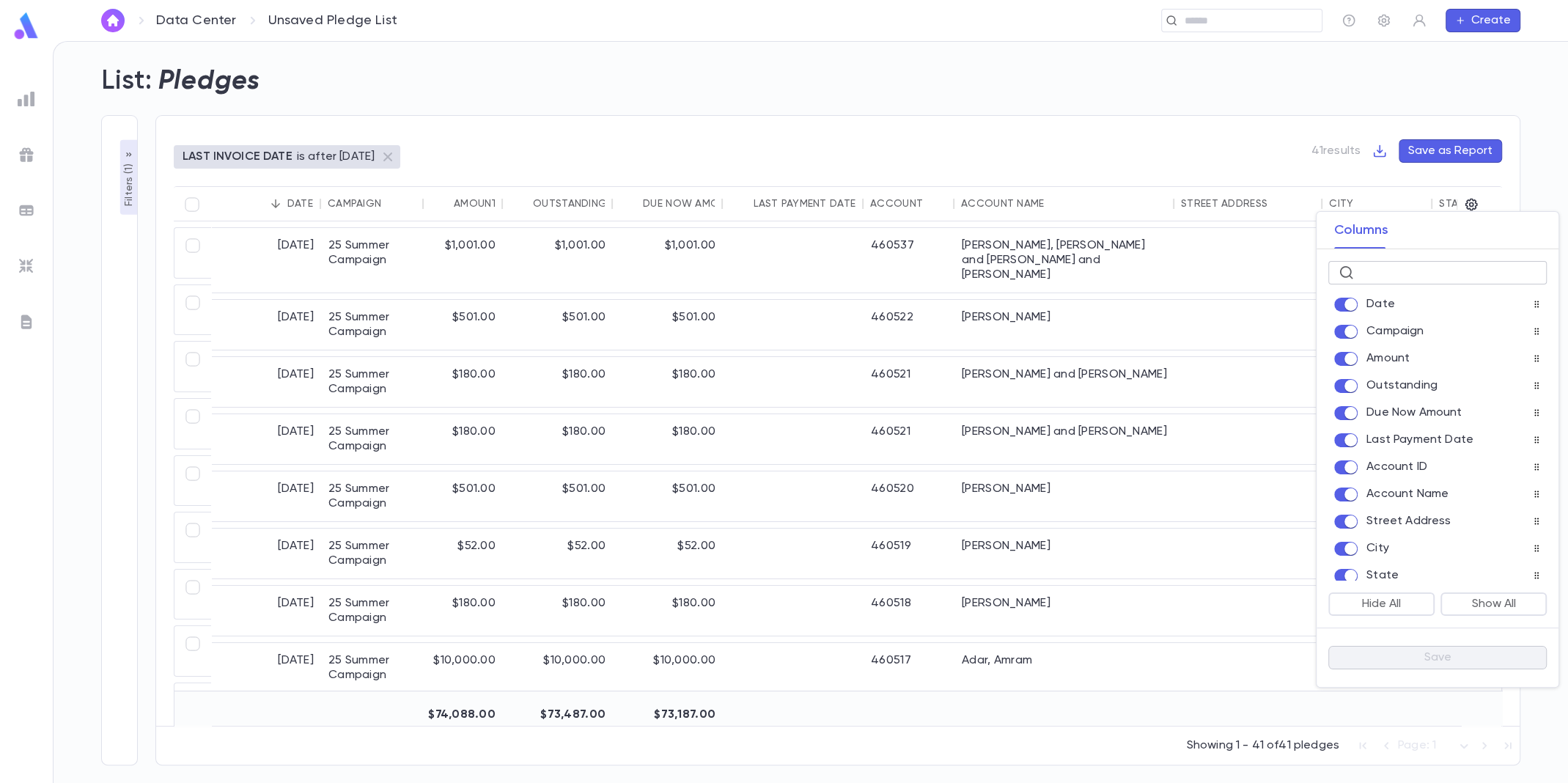
click at [1407, 272] on input "text" at bounding box center [1448, 273] width 177 height 22
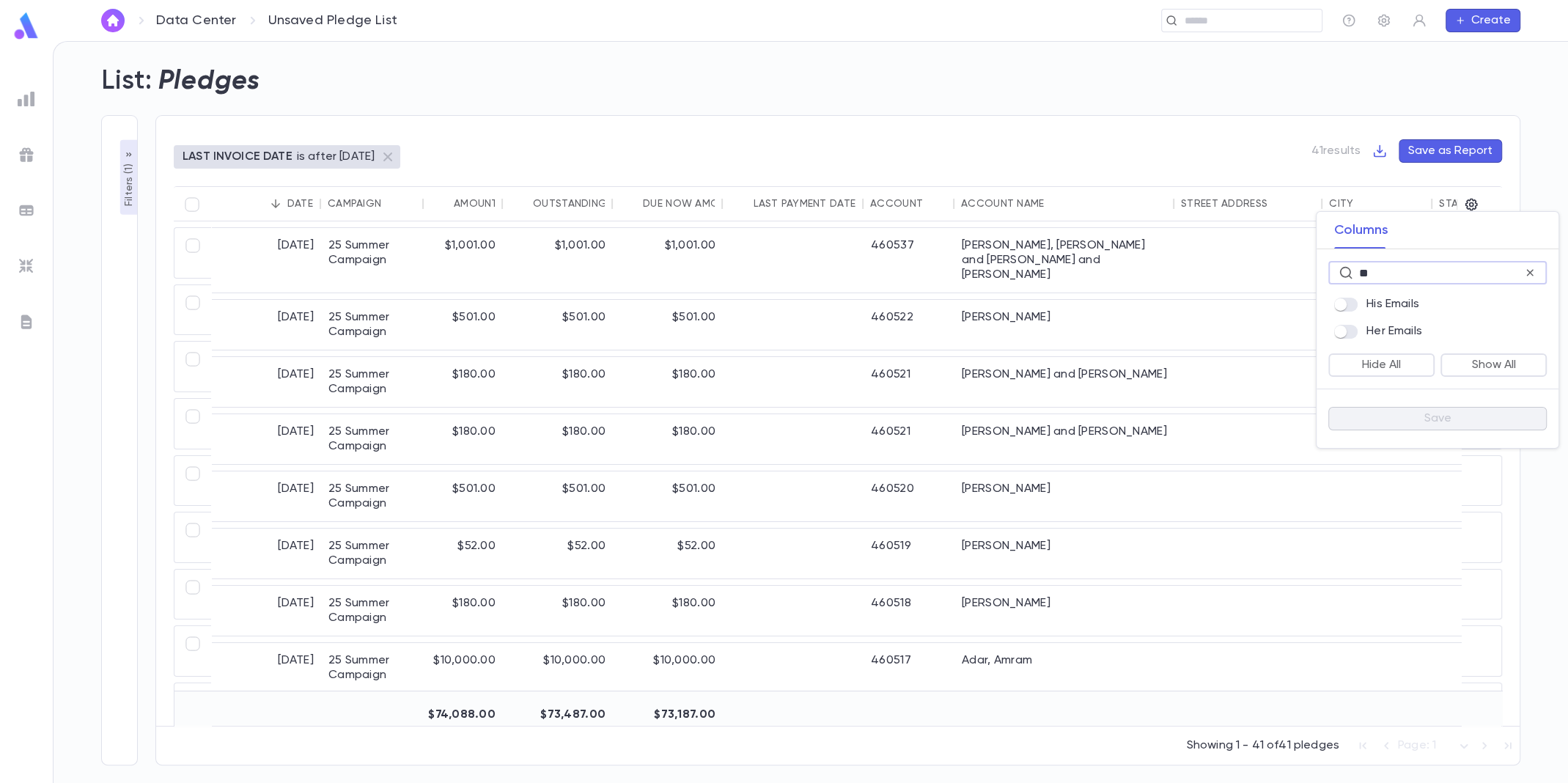
type input "**"
click at [1426, 424] on button "Save" at bounding box center [1437, 418] width 218 height 23
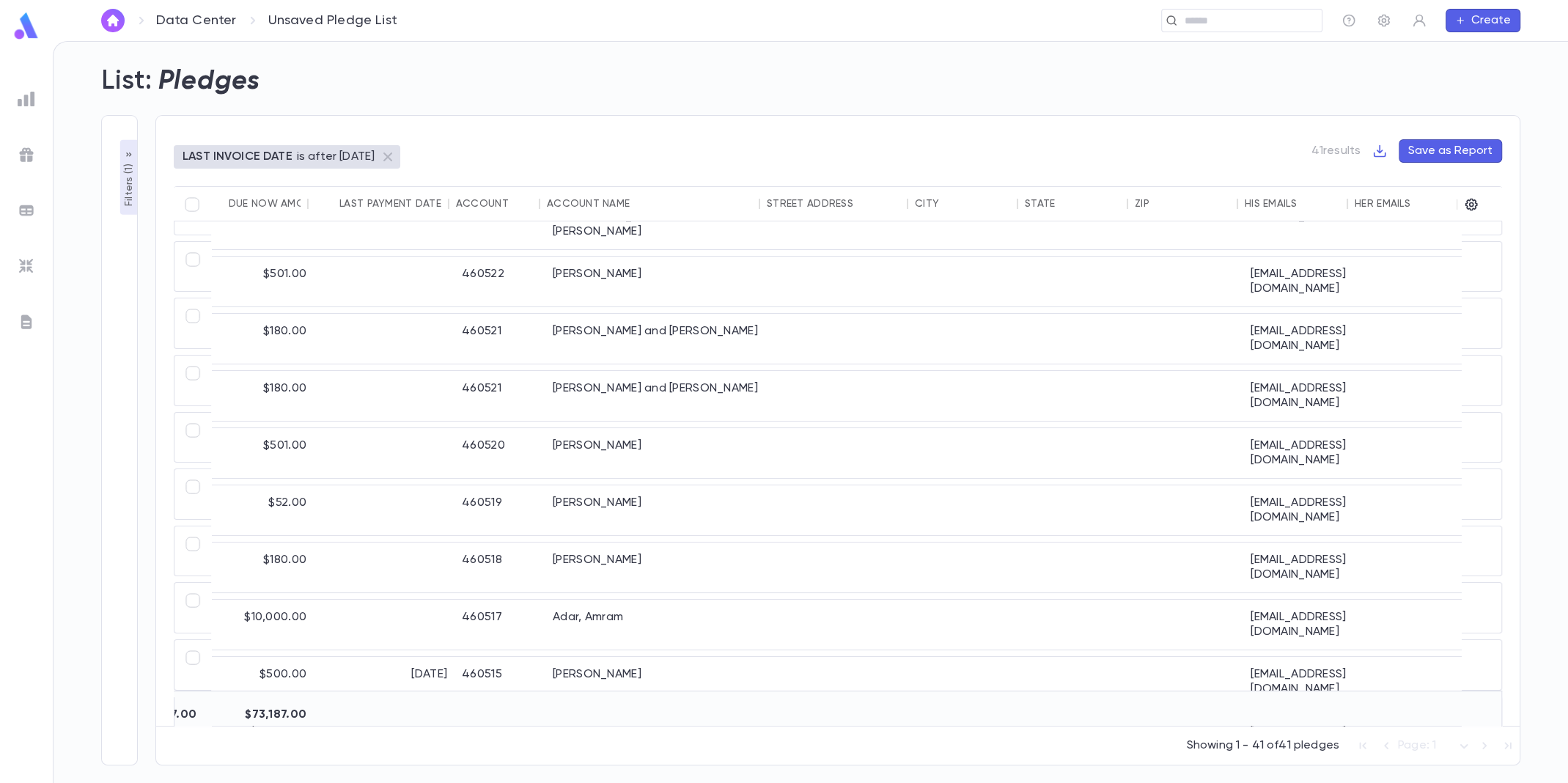
scroll to position [0, 414]
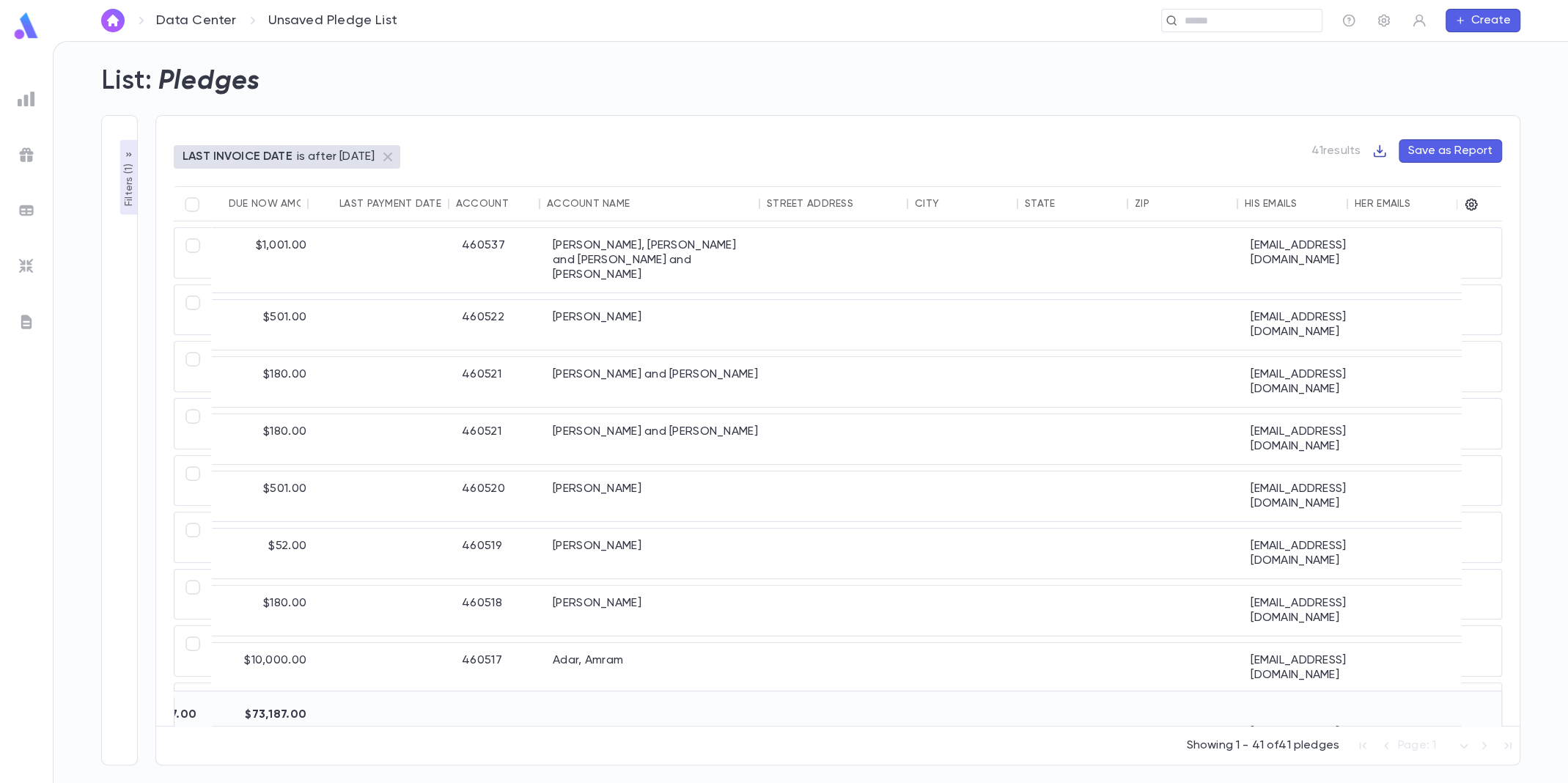
click at [1382, 149] on icon "button" at bounding box center [1379, 151] width 13 height 13
